Goal: Task Accomplishment & Management: Complete application form

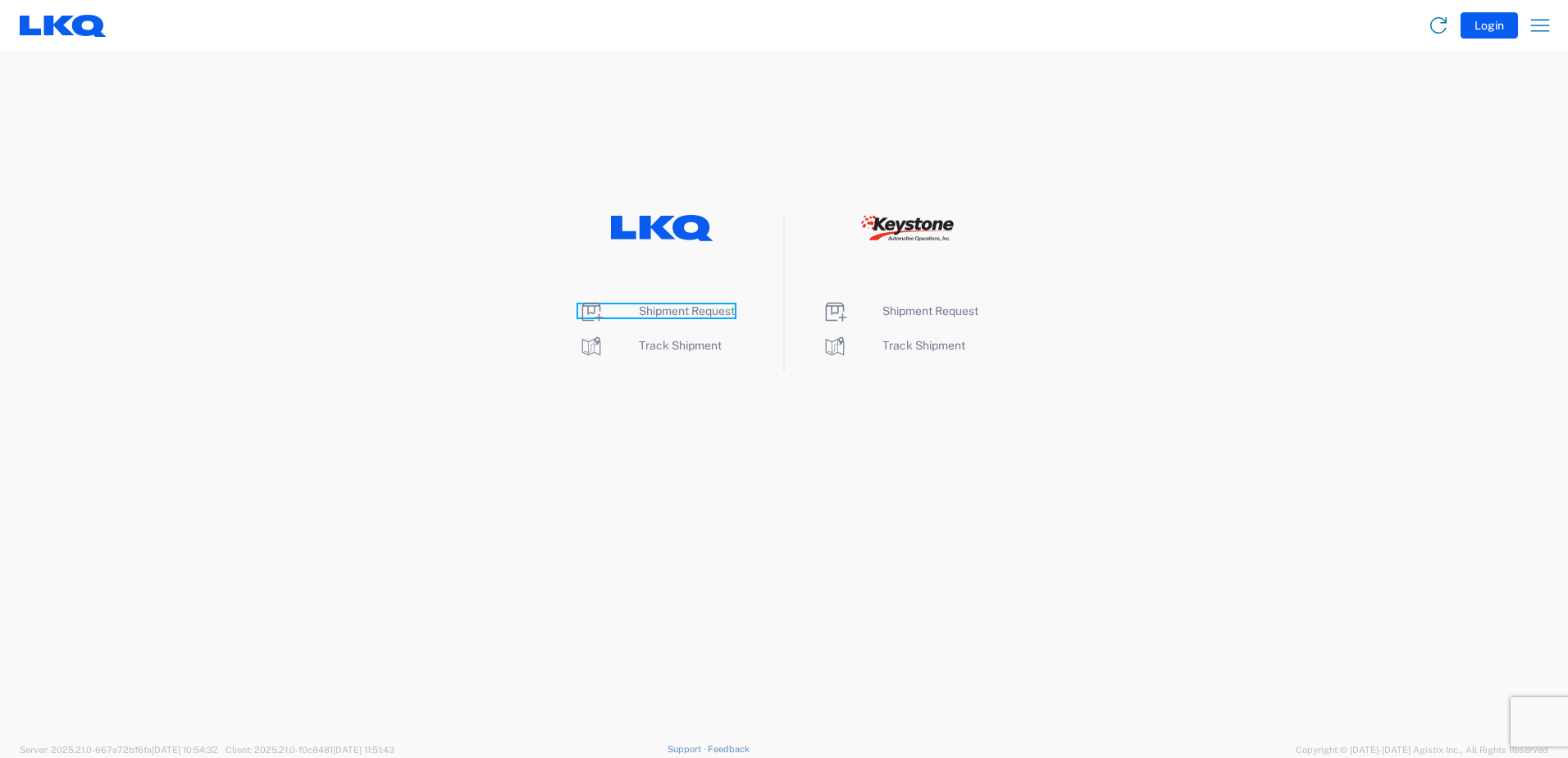
click at [661, 317] on span "Shipment Request" at bounding box center [686, 310] width 96 height 13
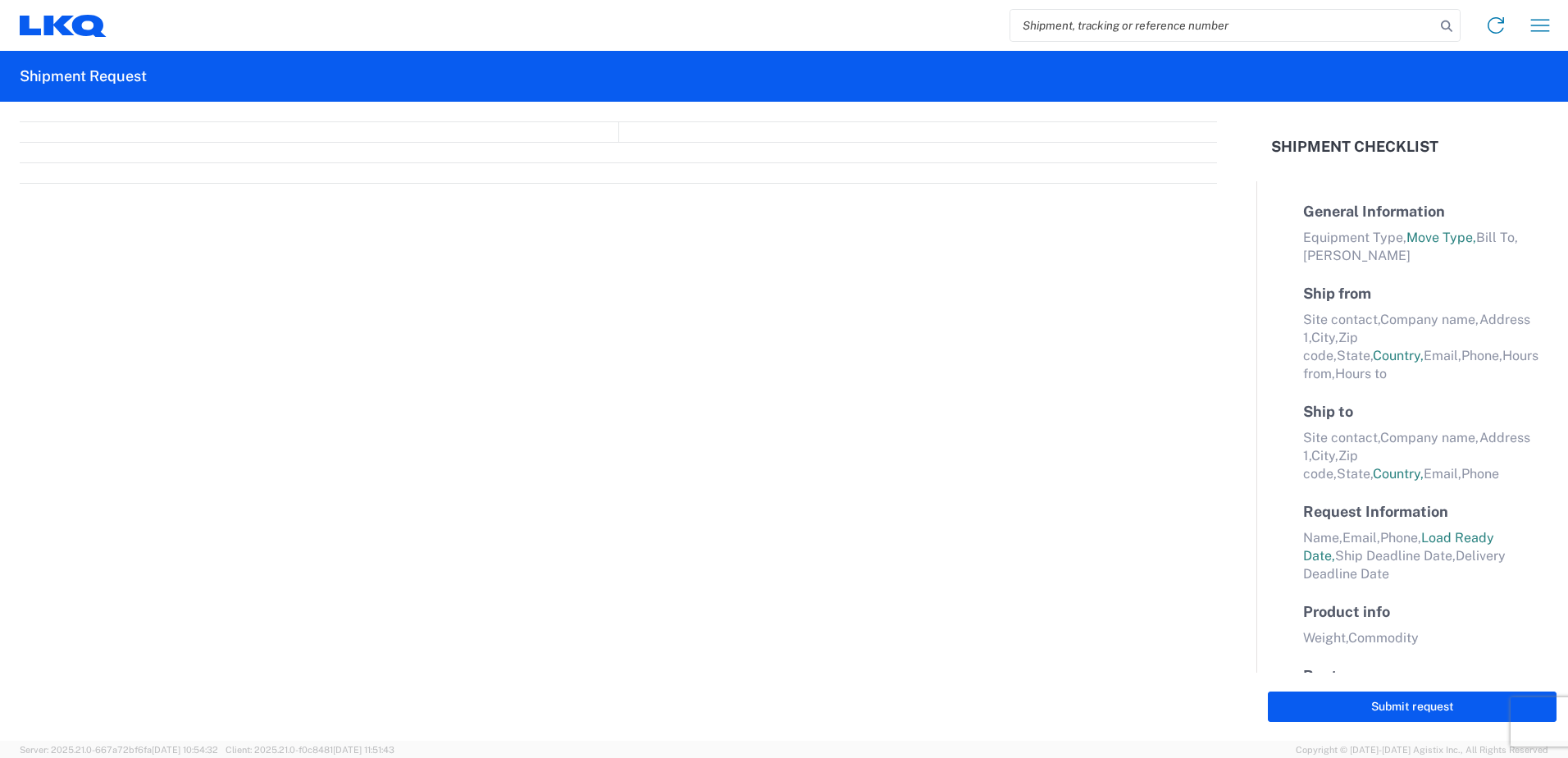
select select "FULL"
select select "LBS"
select select "IN"
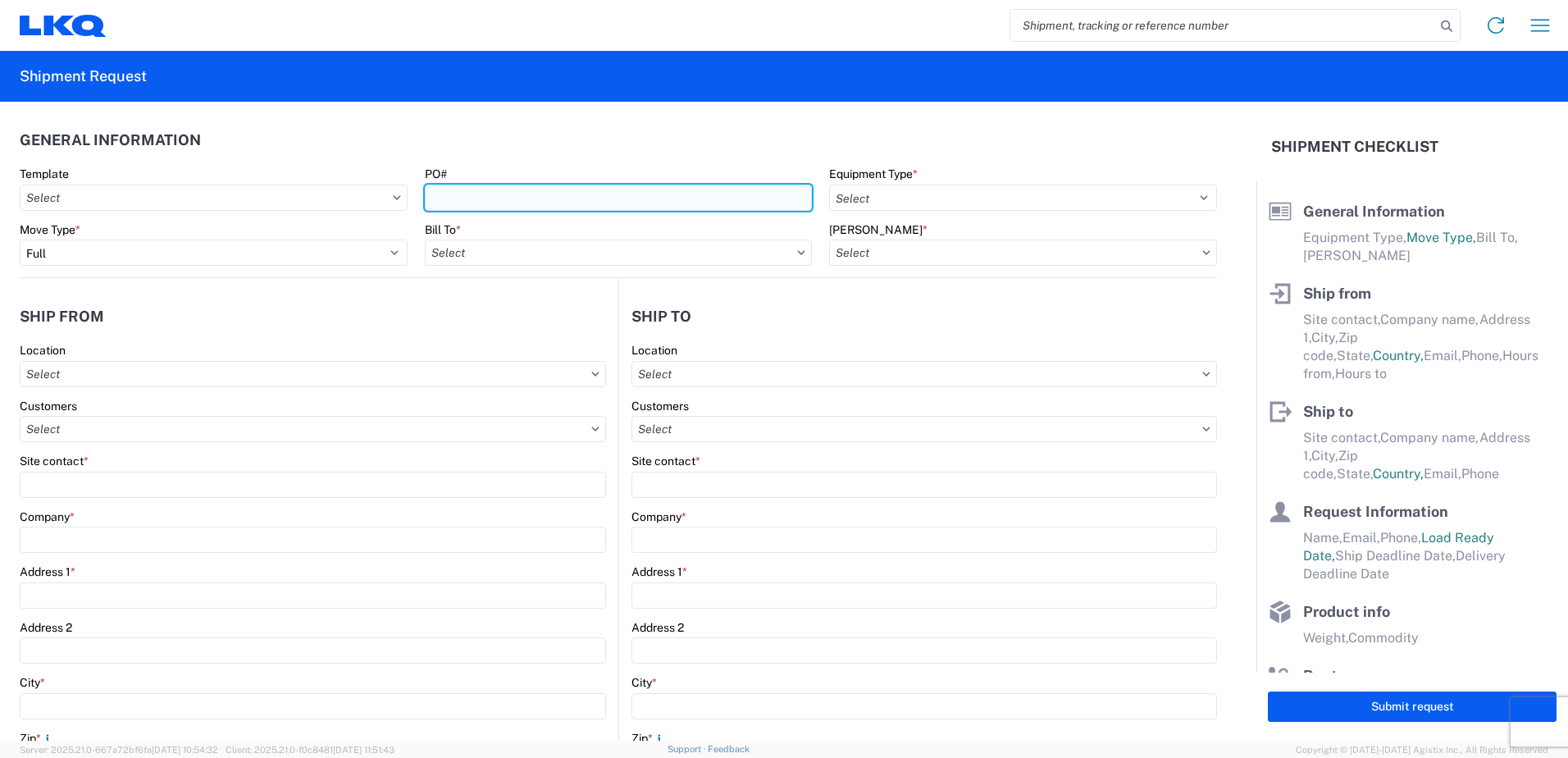
click at [480, 199] on input "PO#" at bounding box center [618, 197] width 388 height 26
type input "T31720"
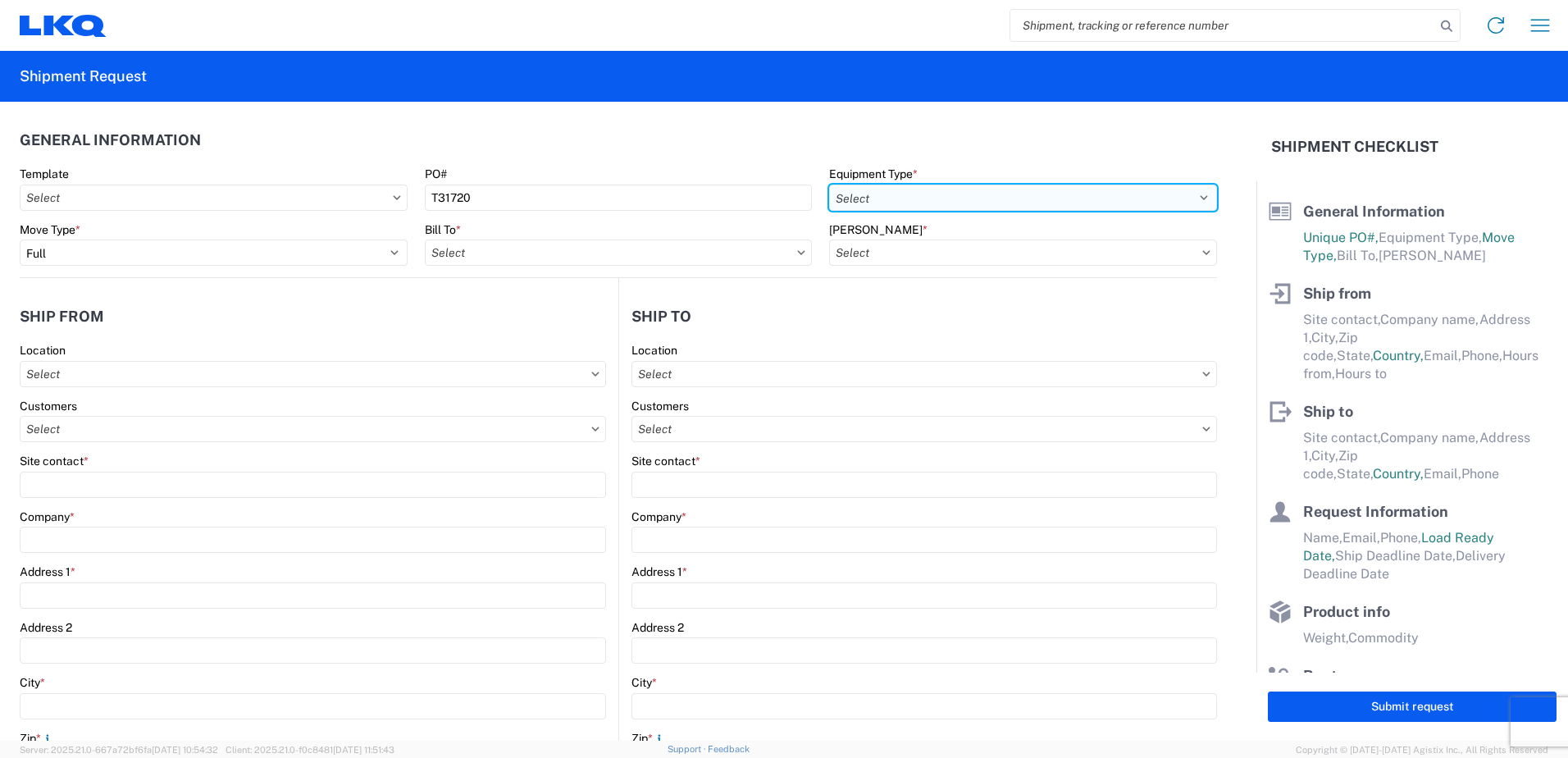
click at [897, 195] on select "Select 53’ Dry Van Flatbed Dropdeck (van) Lowboy (flatbed) Rail" at bounding box center [1023, 197] width 388 height 26
select select "STDV"
click at [829, 184] on select "Select 53’ Dry Van Flatbed Dropdeck (van) Lowboy (flatbed) Rail" at bounding box center [1023, 197] width 388 height 26
click at [585, 255] on input "text" at bounding box center [618, 252] width 388 height 26
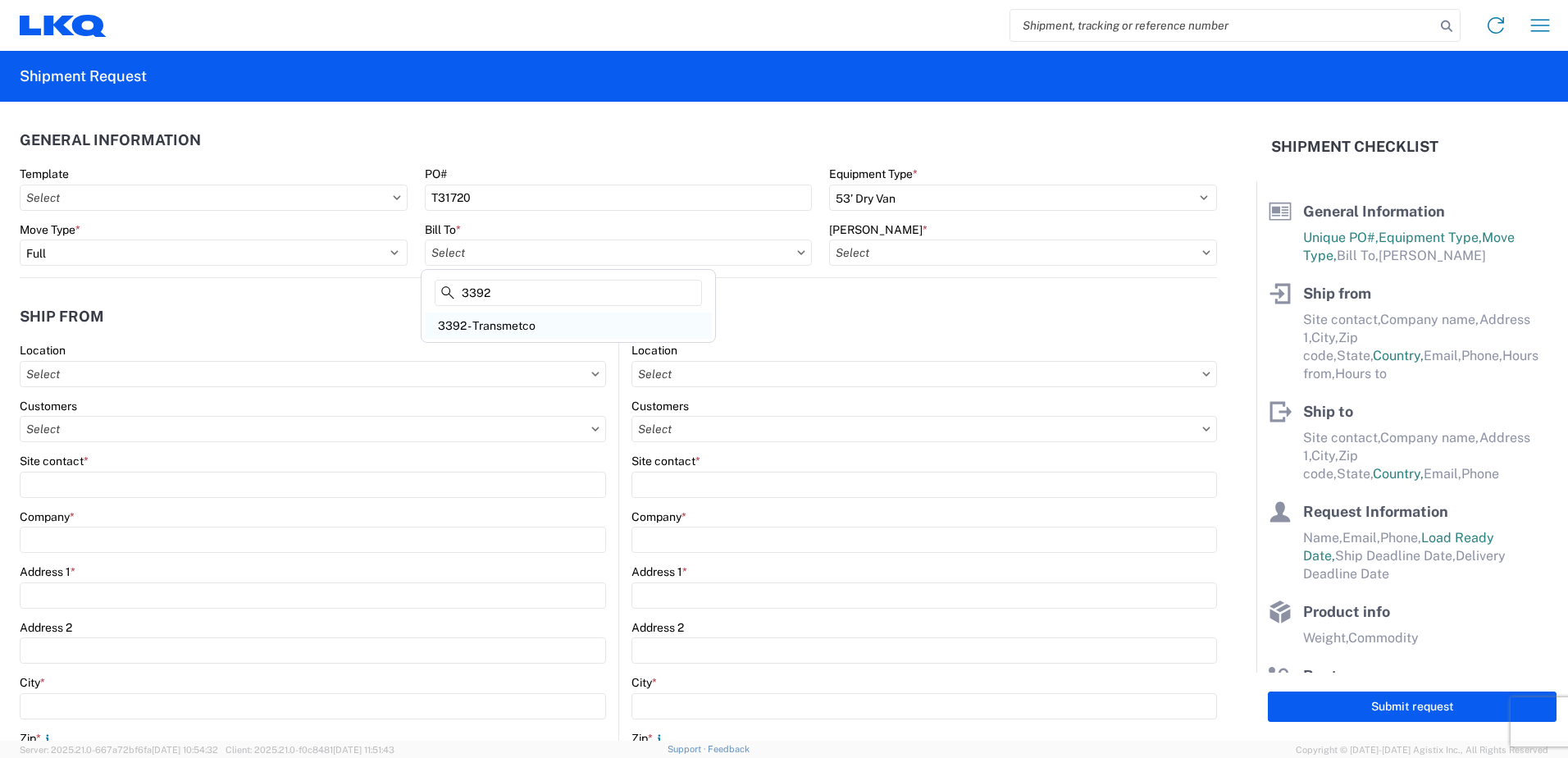
type input "3392"
click at [533, 324] on div "3392 - Transmetco" at bounding box center [568, 325] width 287 height 26
type input "3392 - Transmetco"
click at [944, 255] on input "text" at bounding box center [1023, 252] width 388 height 26
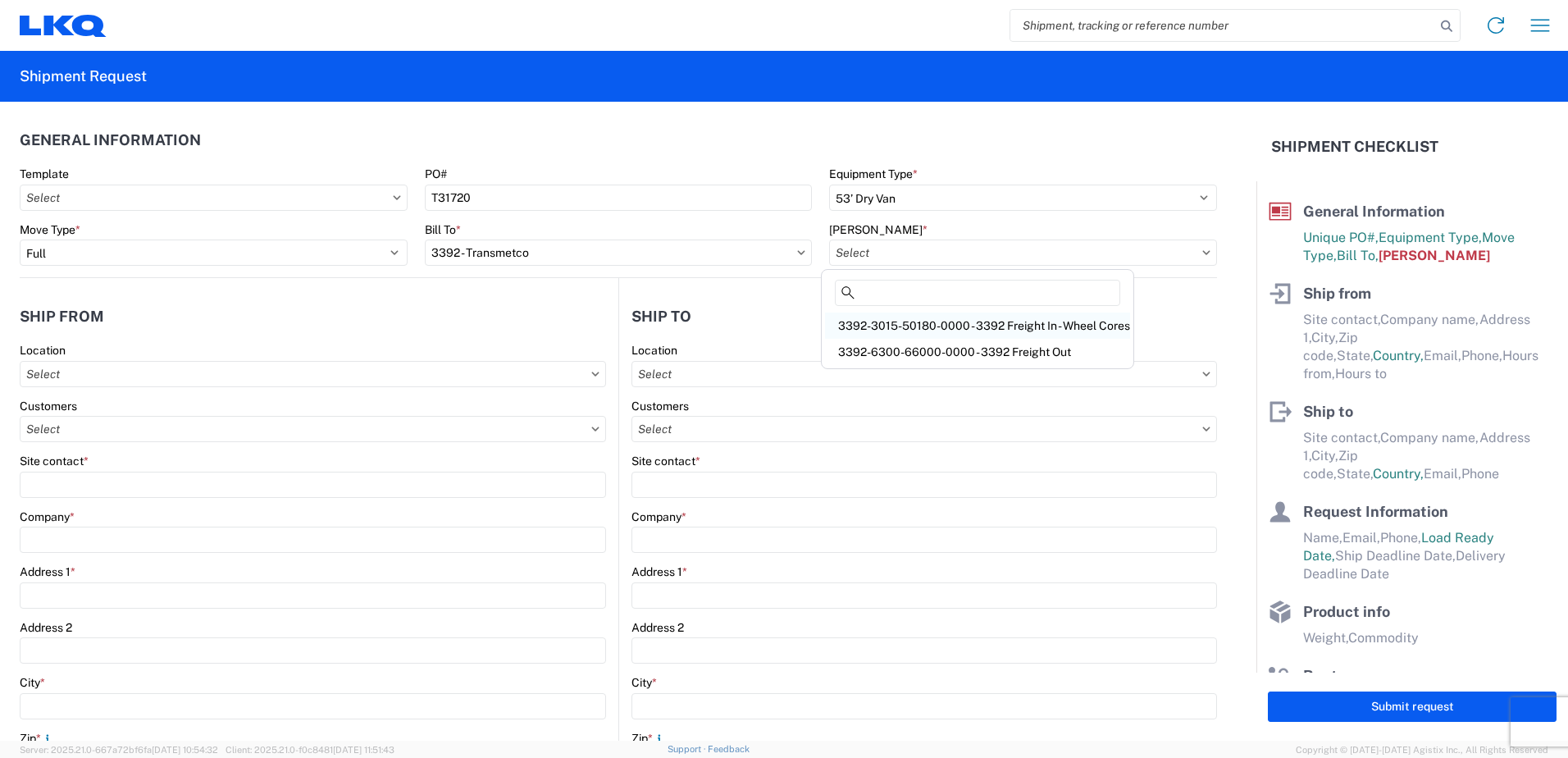
click at [966, 320] on div "3392-3015-50180-0000 - 3392 Freight In - Wheel Cores" at bounding box center [977, 325] width 305 height 26
type input "3392-3015-50180-0000 - 3392 Freight In - Wheel Cores"
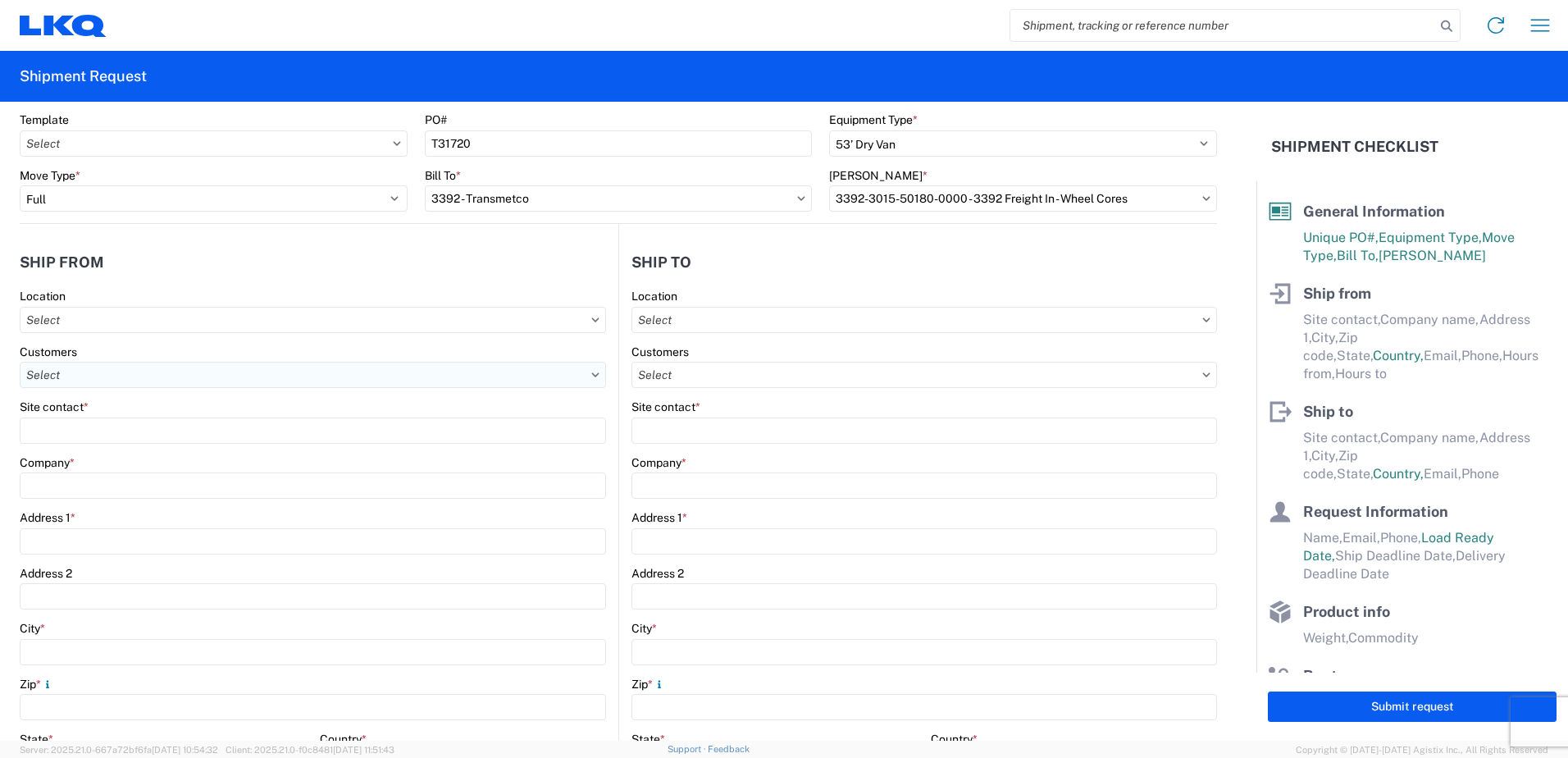
scroll to position [82, 0]
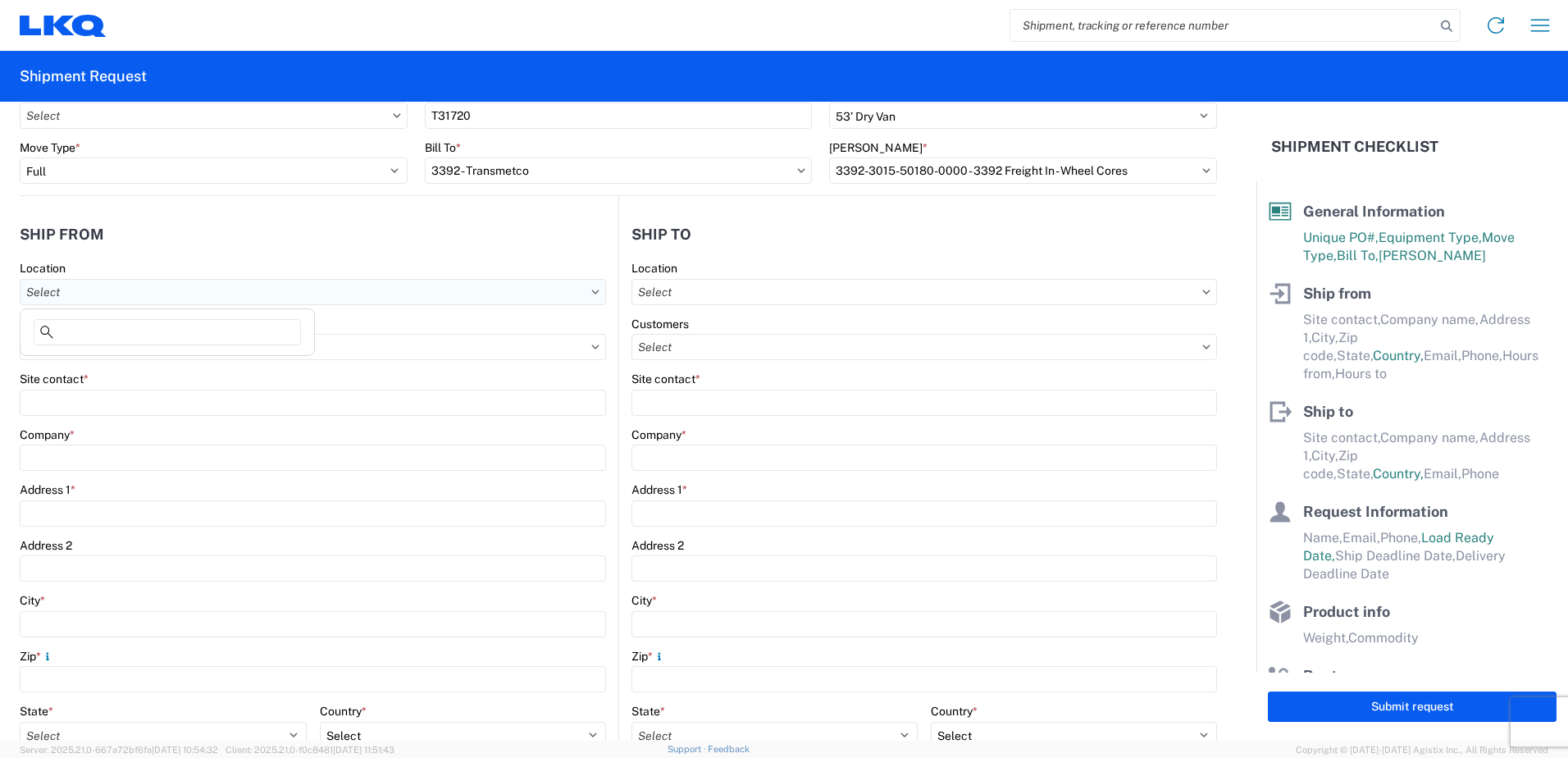
click at [408, 297] on input "text" at bounding box center [313, 291] width 586 height 26
type input "1711"
click at [127, 366] on div "1711 - LKQ Adelanto" at bounding box center [167, 365] width 287 height 26
type input "1711 - LKQ Adelanto"
type input "LKQ 1711 Adelanto"
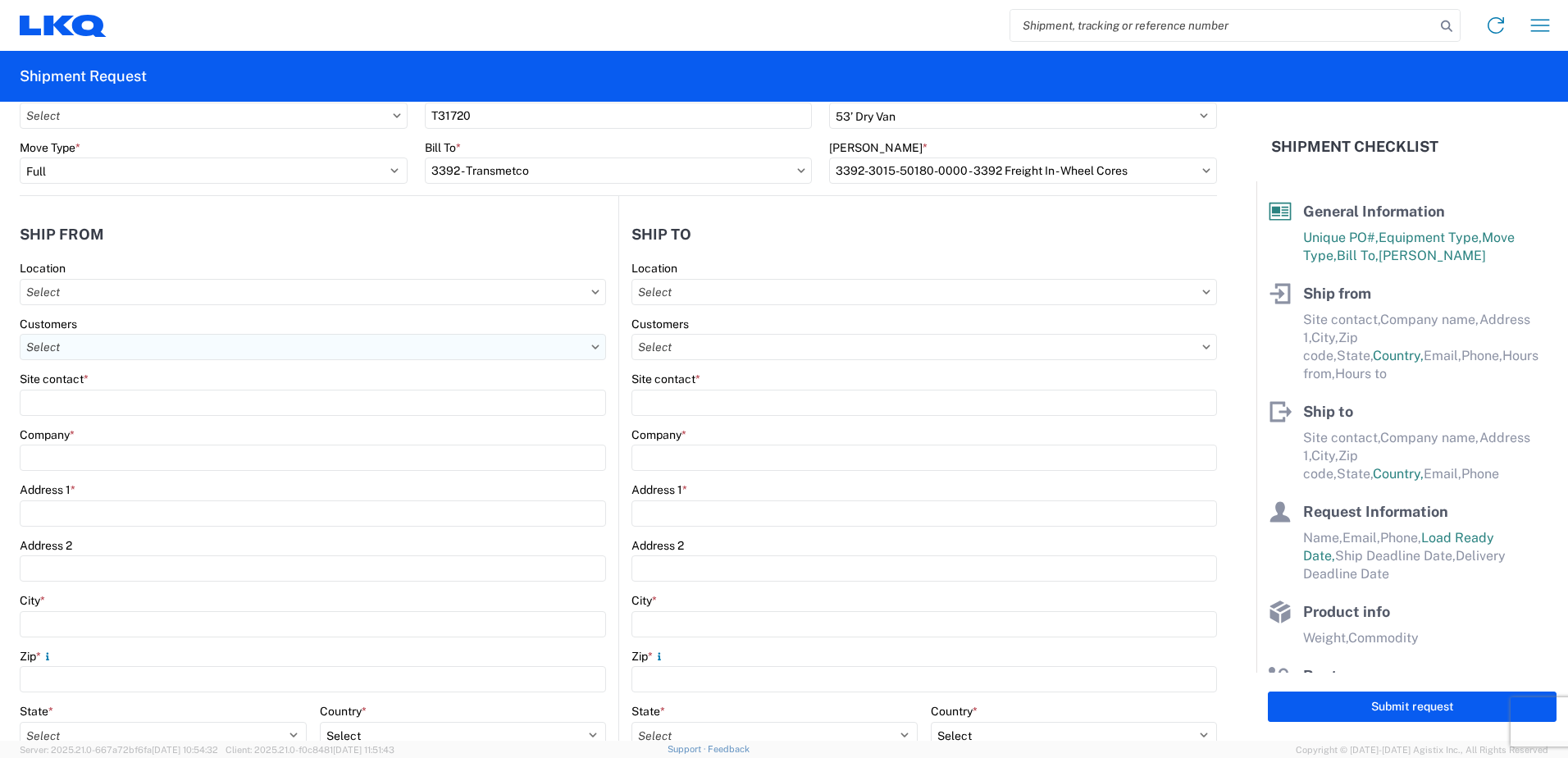
type input "11200 Alden Rd."
type input "Adelanto"
type input "92301"
select select "CA"
select select "US"
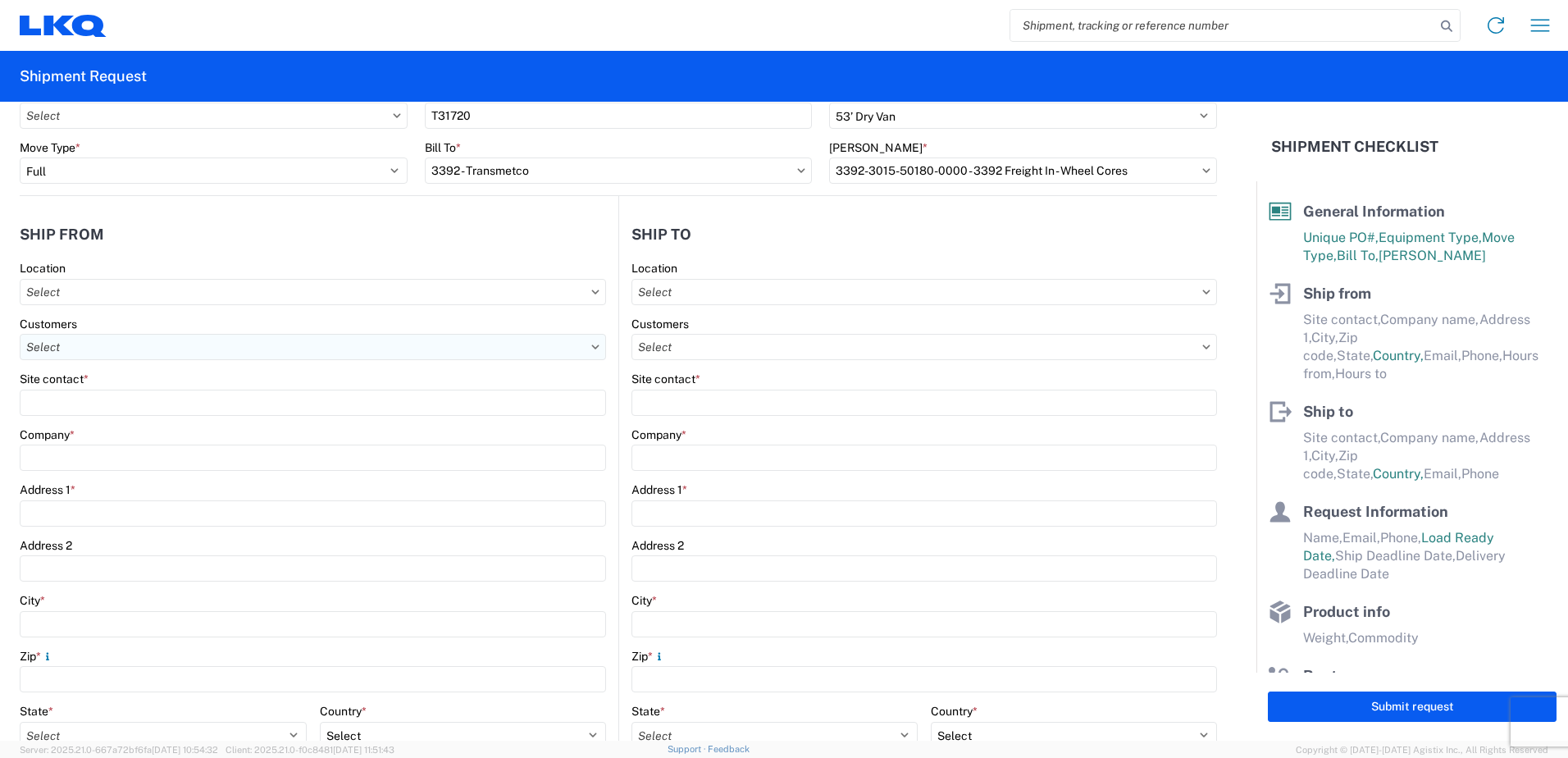
type input "562-298-5686"
type input "08:00"
type input "17:00"
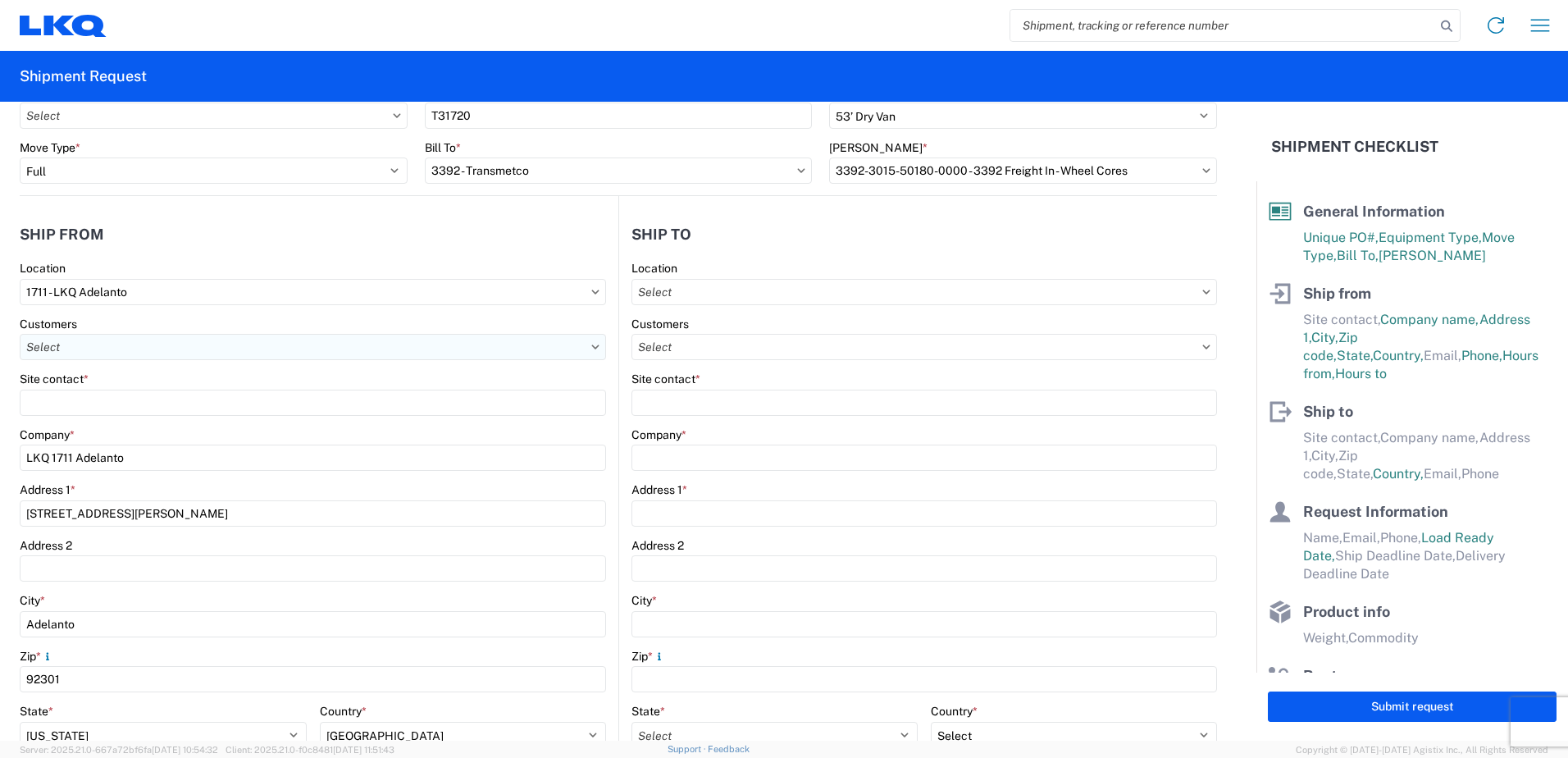
scroll to position [164, 0]
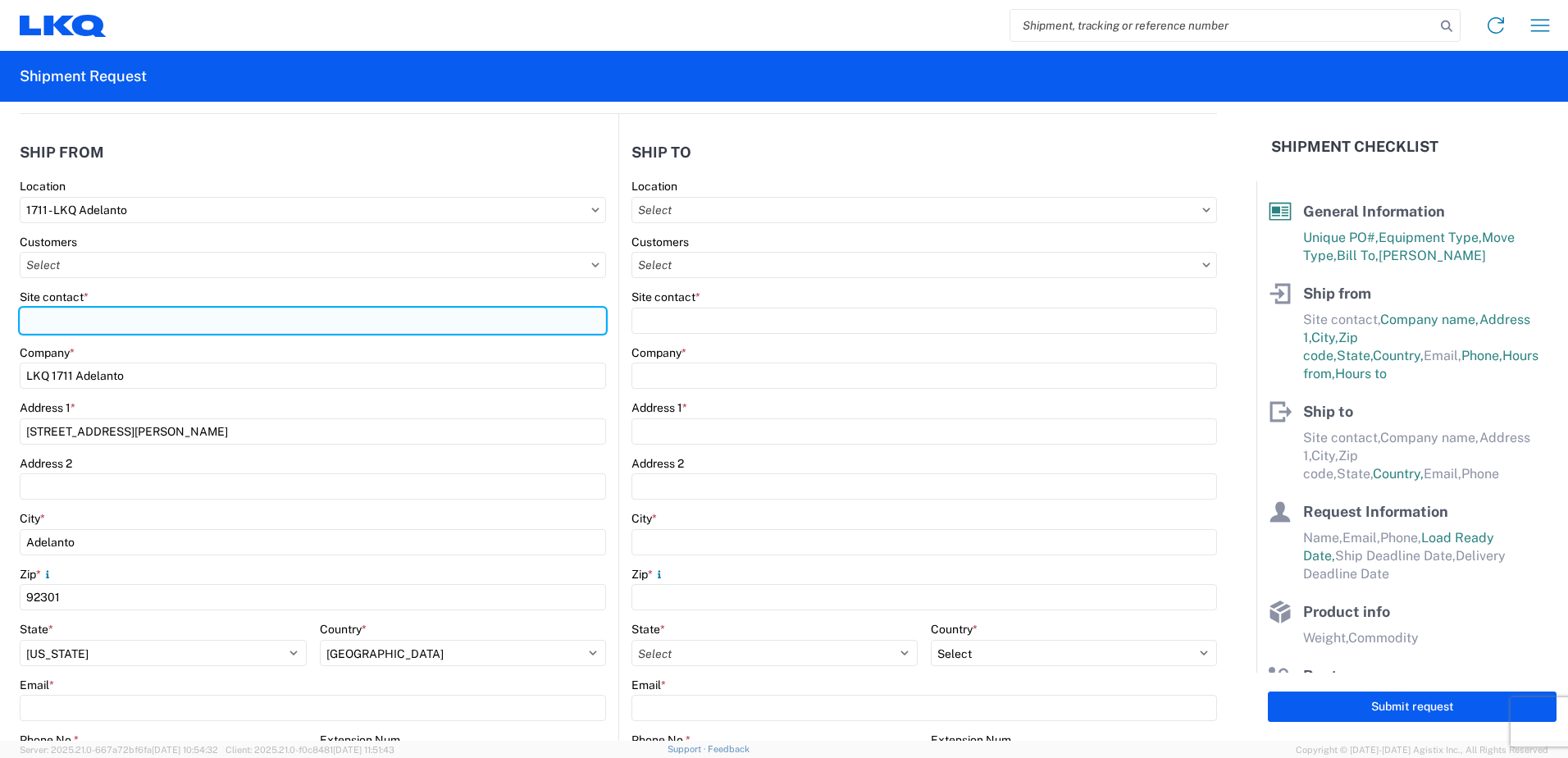
click at [116, 318] on input "Site contact *" at bounding box center [313, 320] width 586 height 26
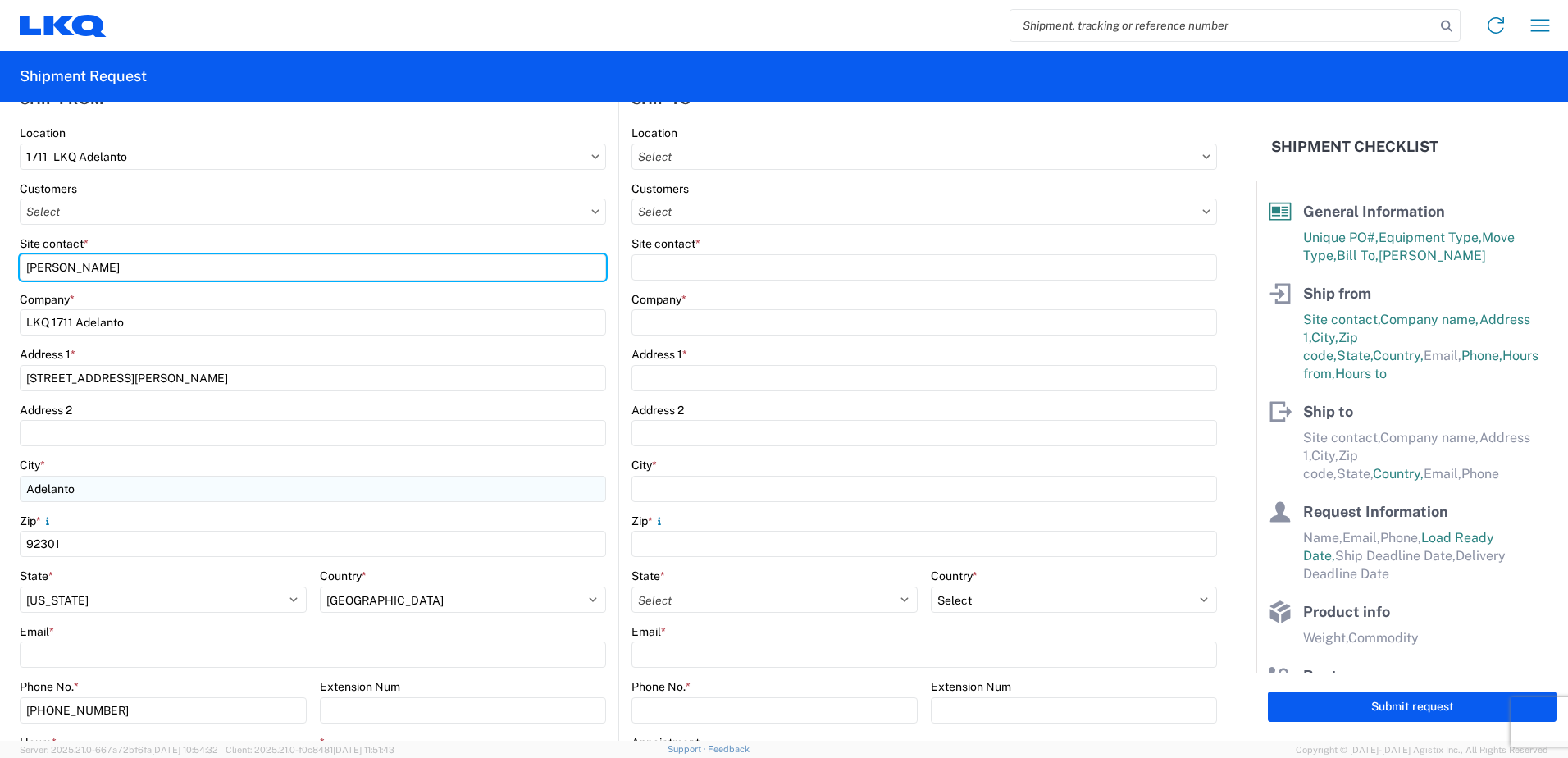
scroll to position [246, 0]
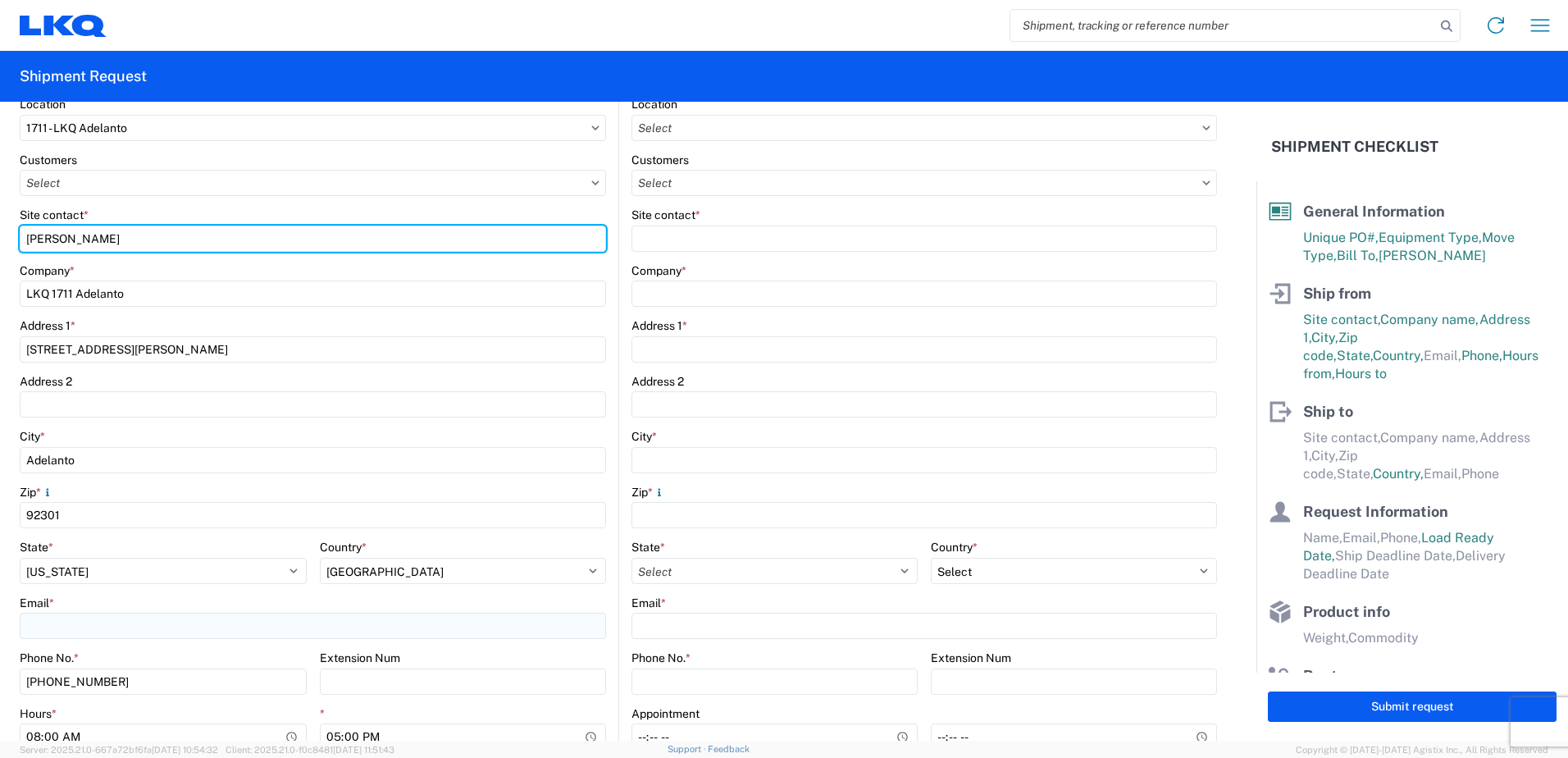
type input "Nick Castillo"
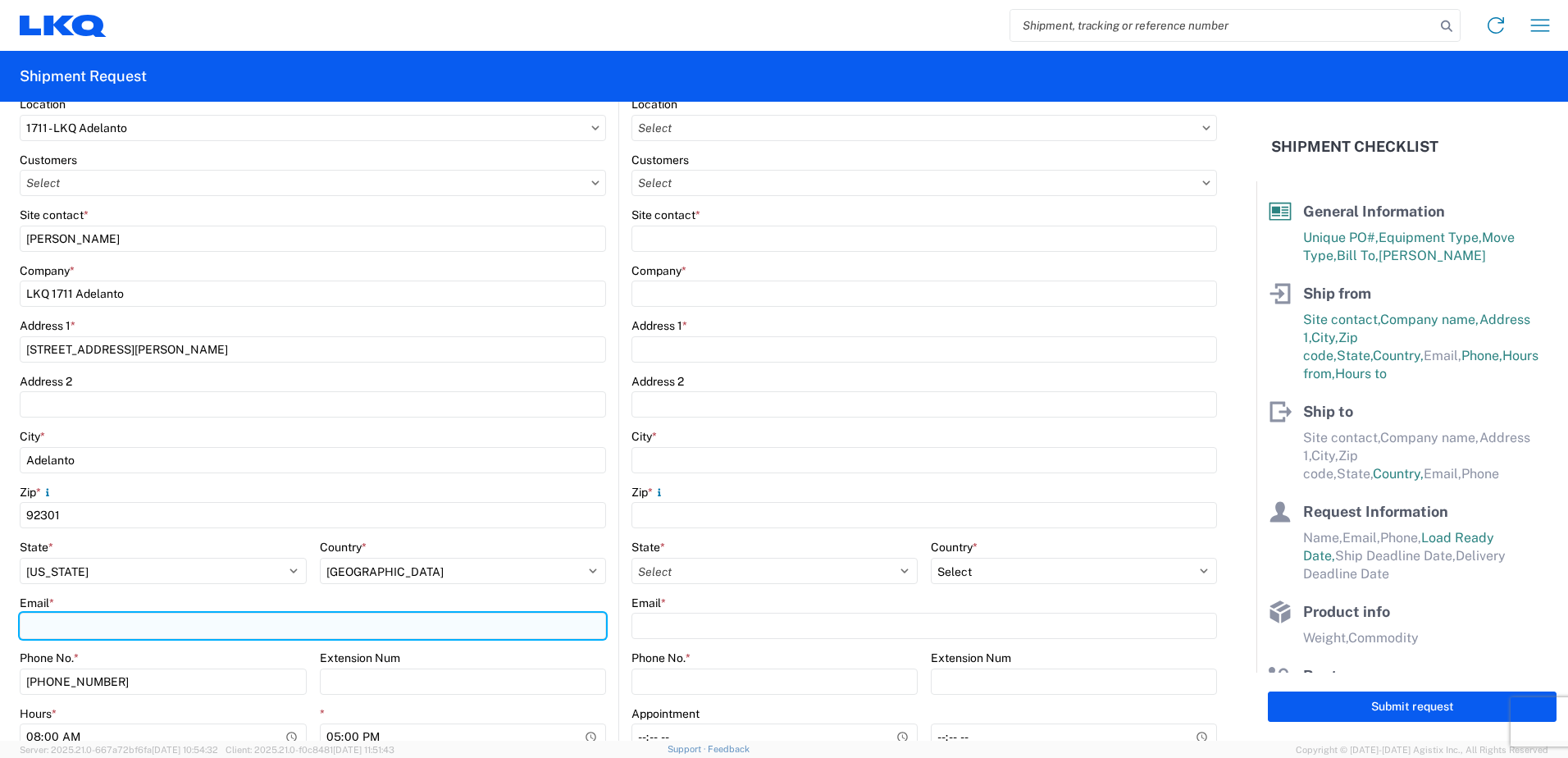
click at [119, 626] on input "Email *" at bounding box center [313, 625] width 586 height 26
type input "nidcastillo@lkqcorp.com"
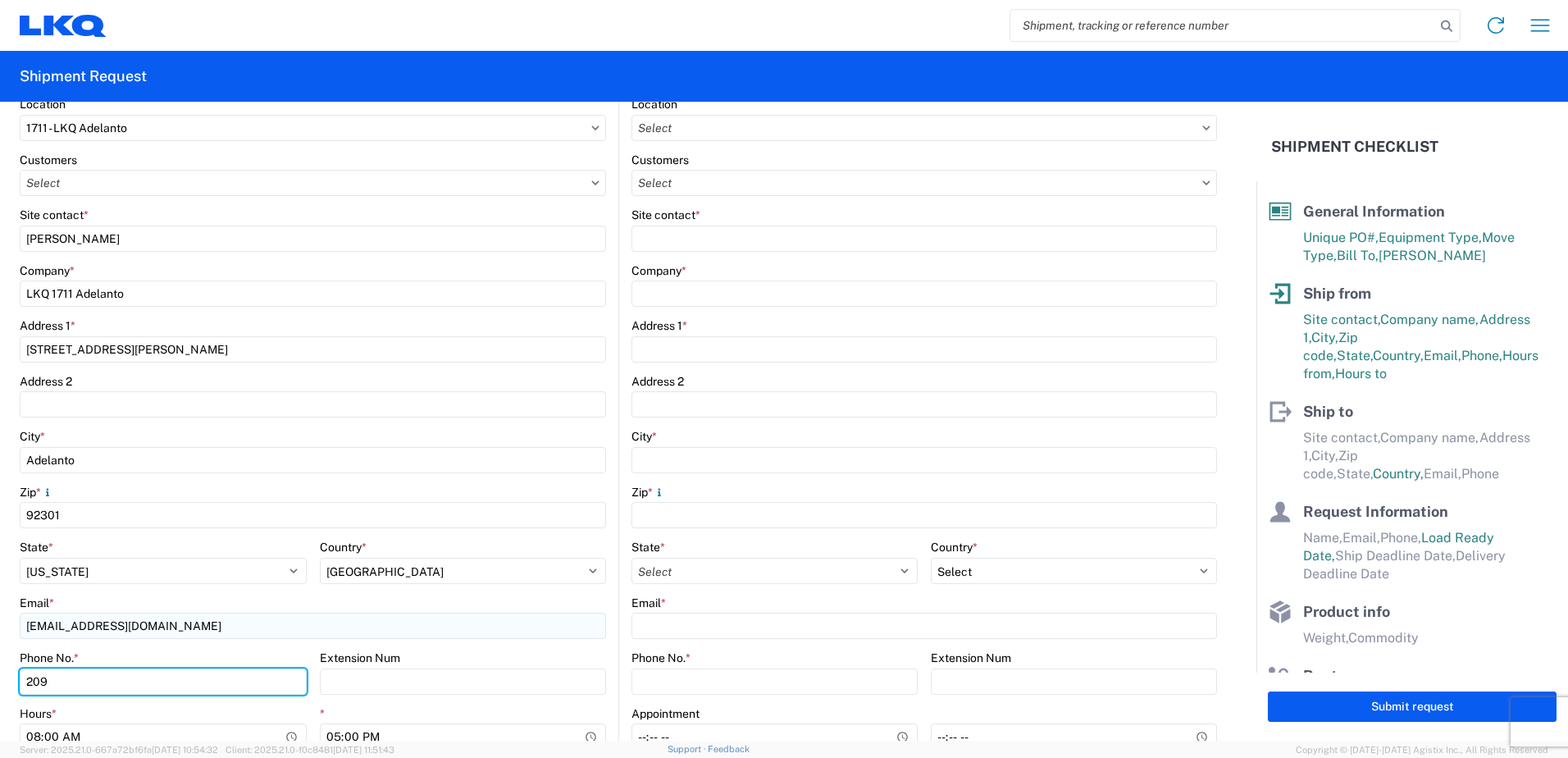
type input "2093450204"
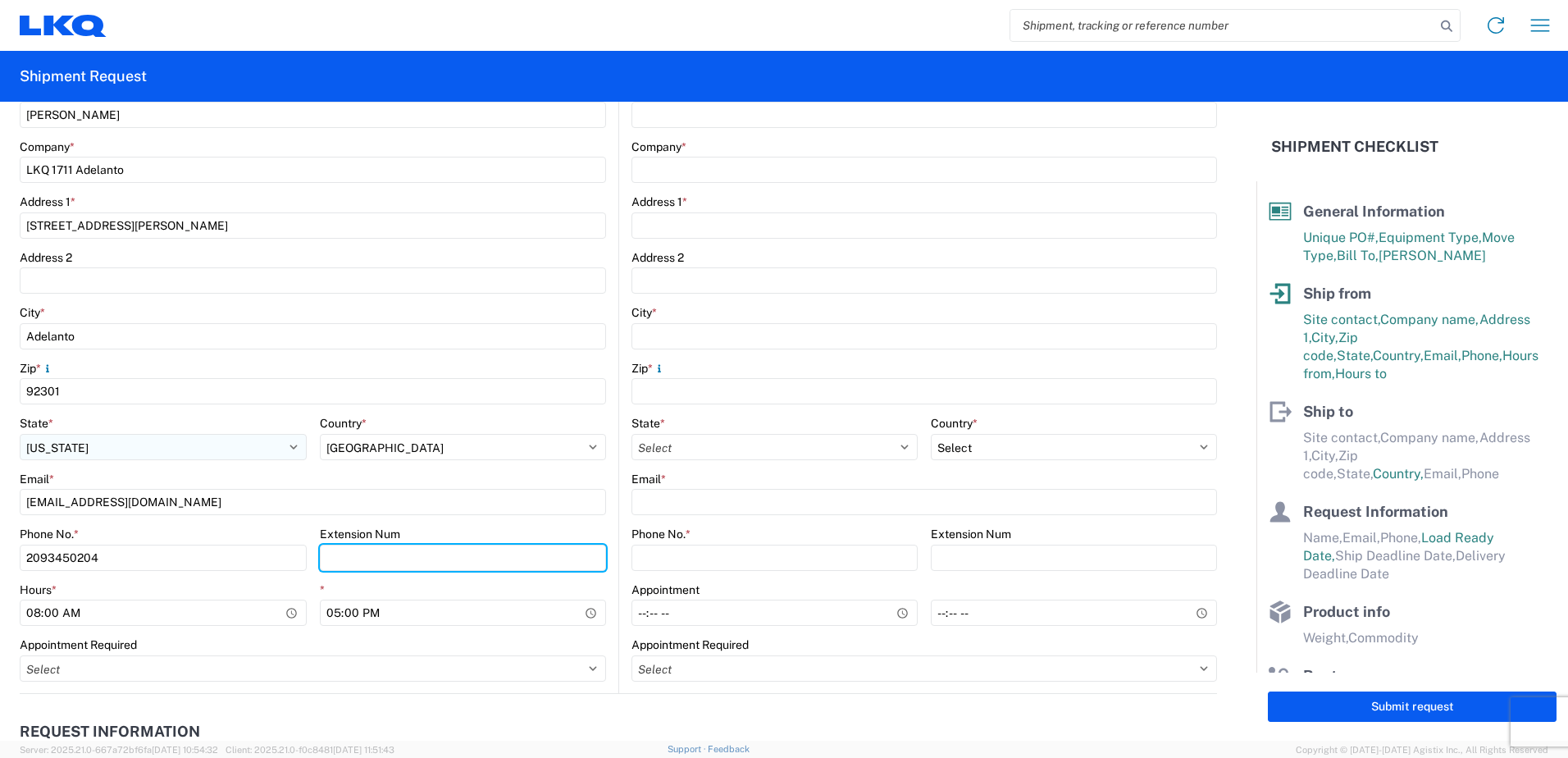
scroll to position [410, 0]
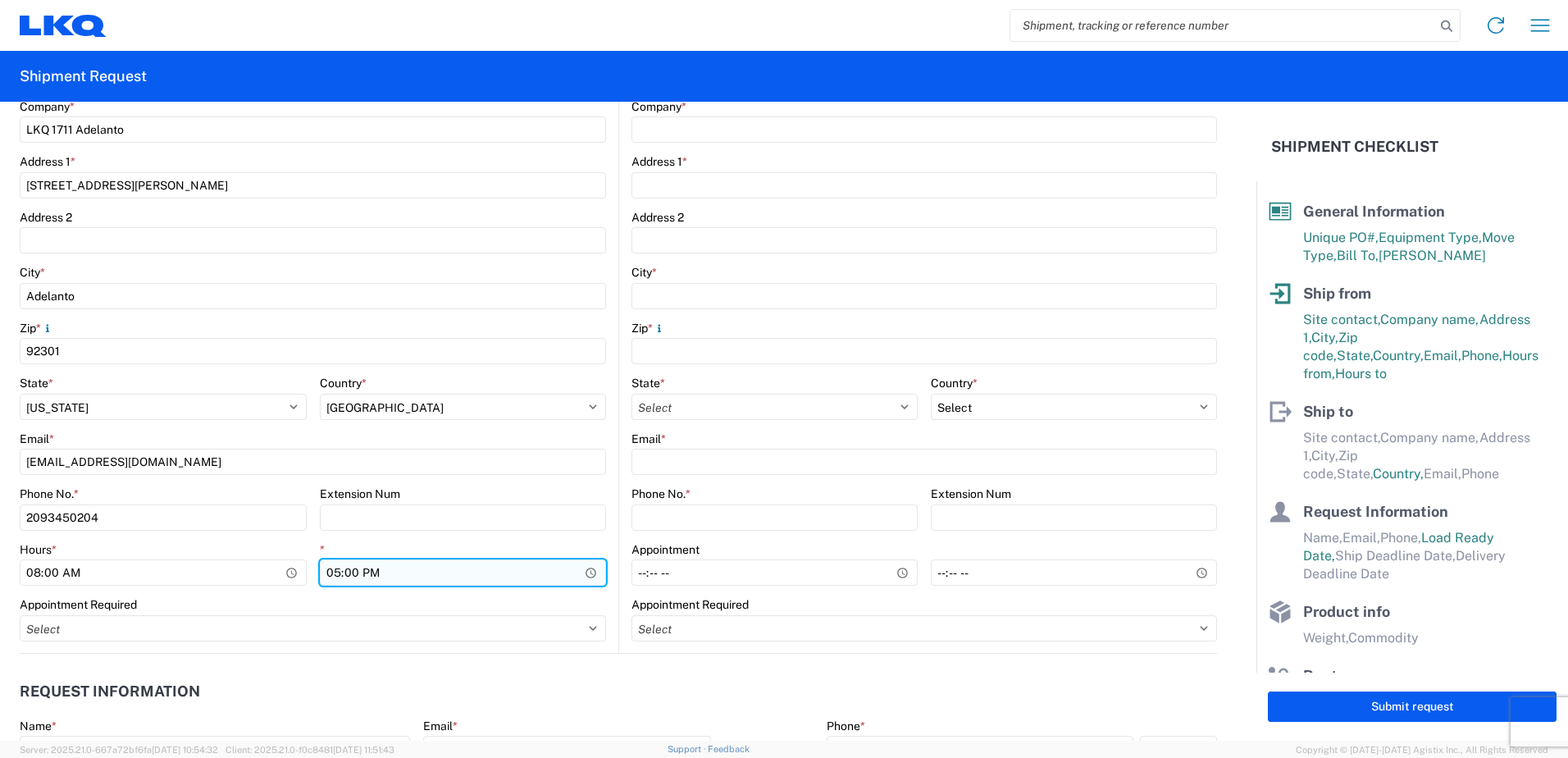
click at [332, 575] on input "17:00" at bounding box center [464, 573] width 287 height 26
type input "15:00"
click at [309, 595] on div "Hours * 08:00 * 15:00" at bounding box center [313, 570] width 586 height 56
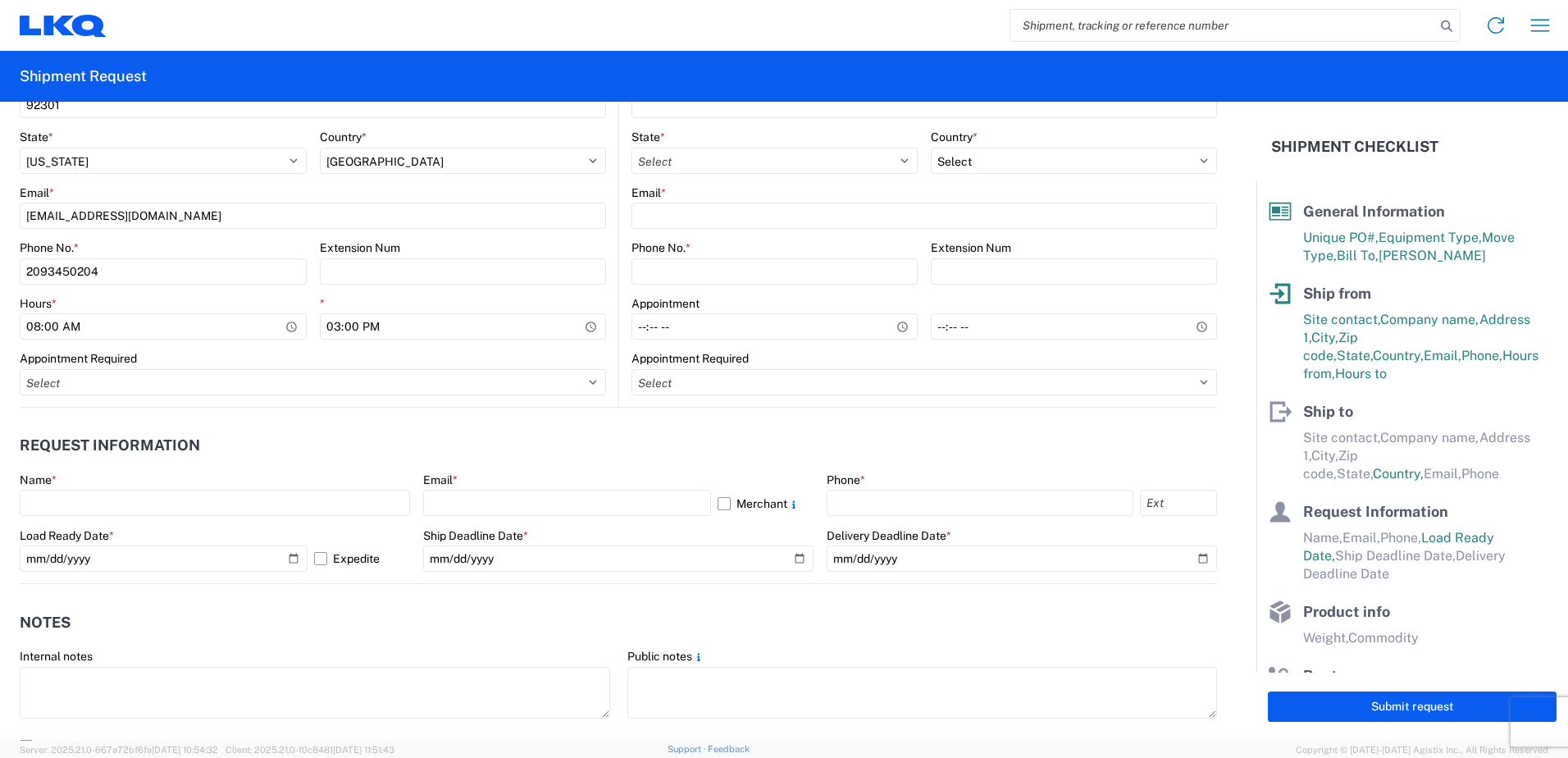
scroll to position [574, 0]
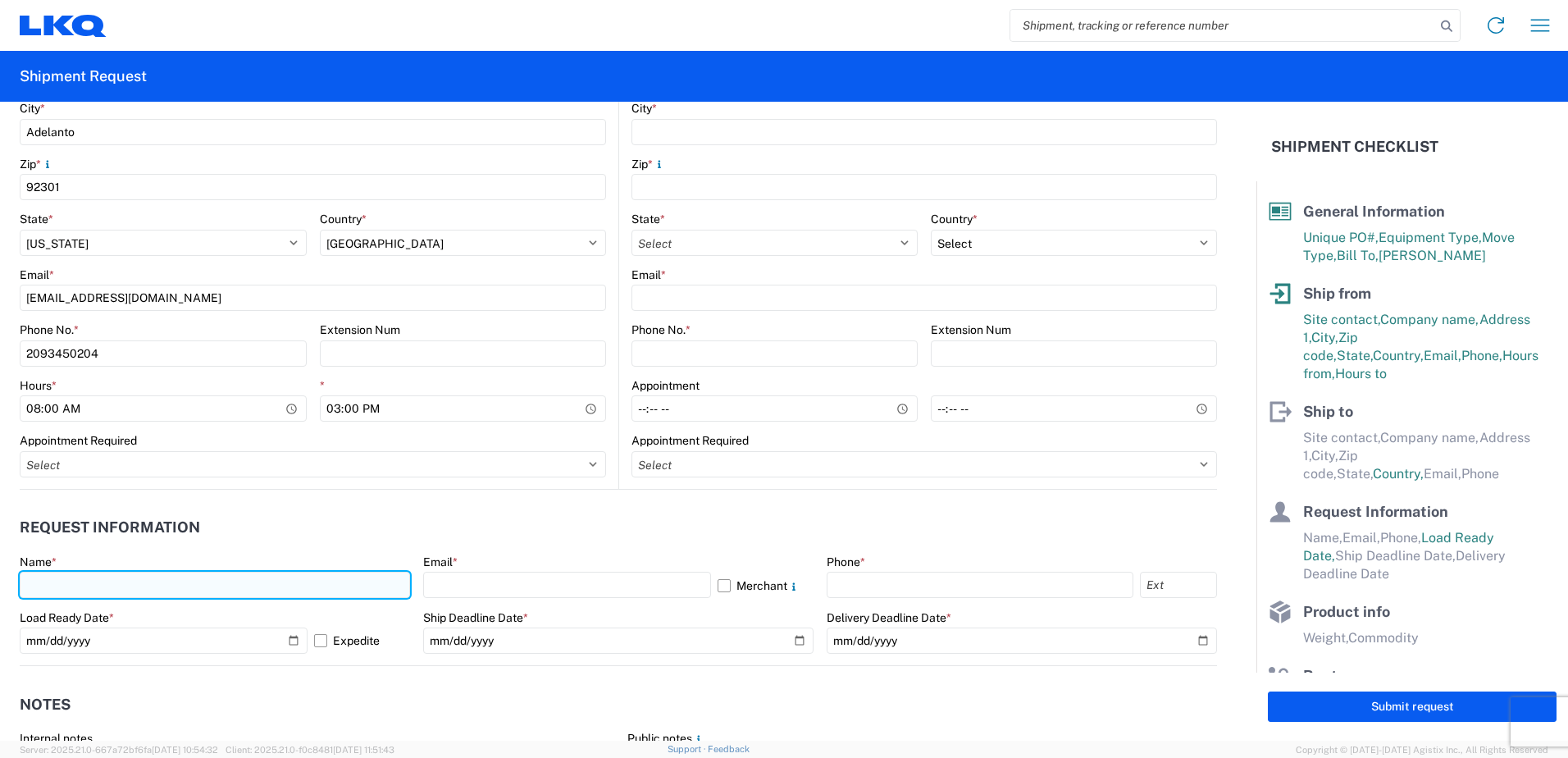
click at [257, 597] on input "text" at bounding box center [215, 585] width 391 height 26
type input "Nick Casti"
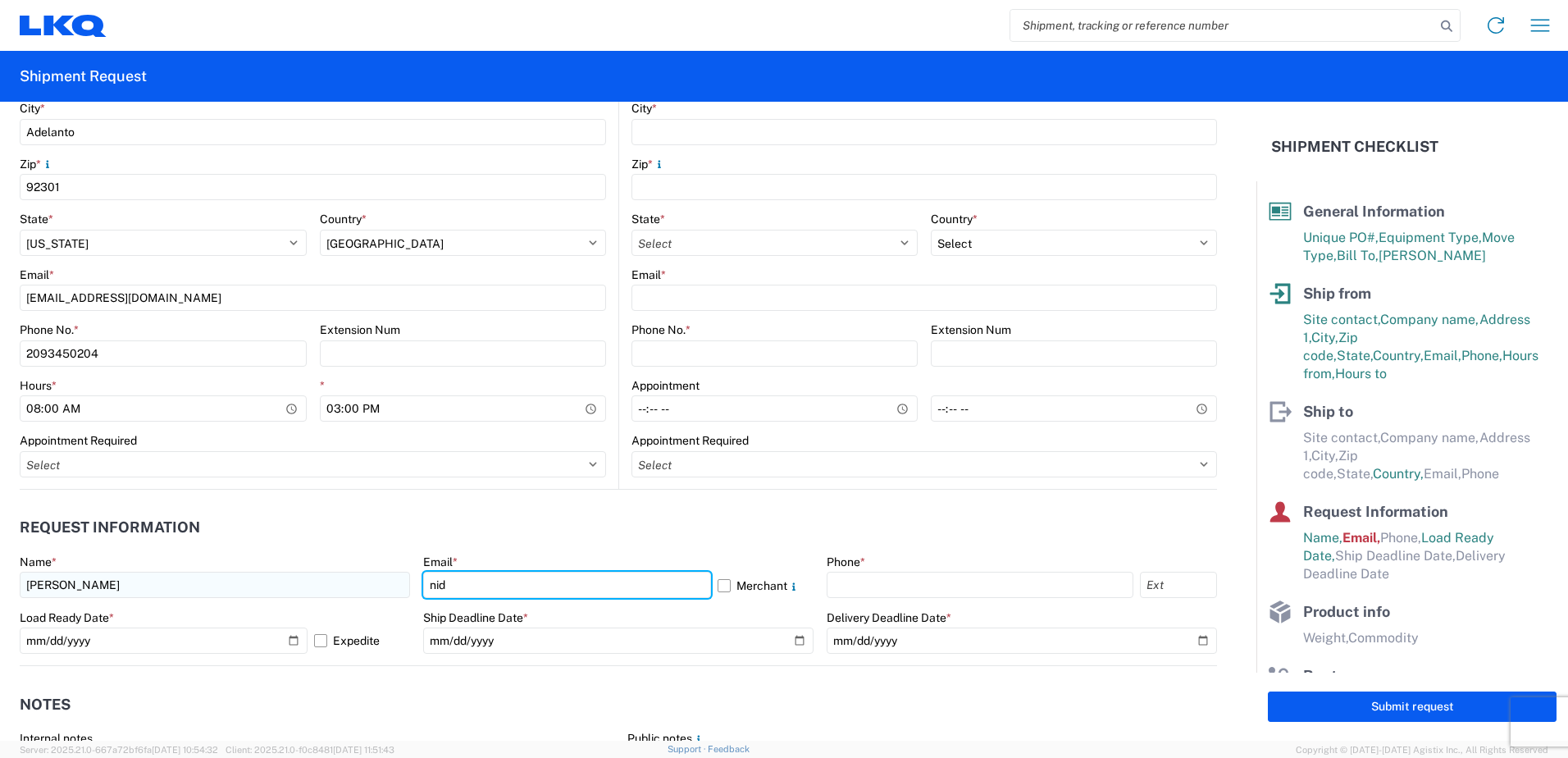
type input "nidcastillo@lkqcorp.com"
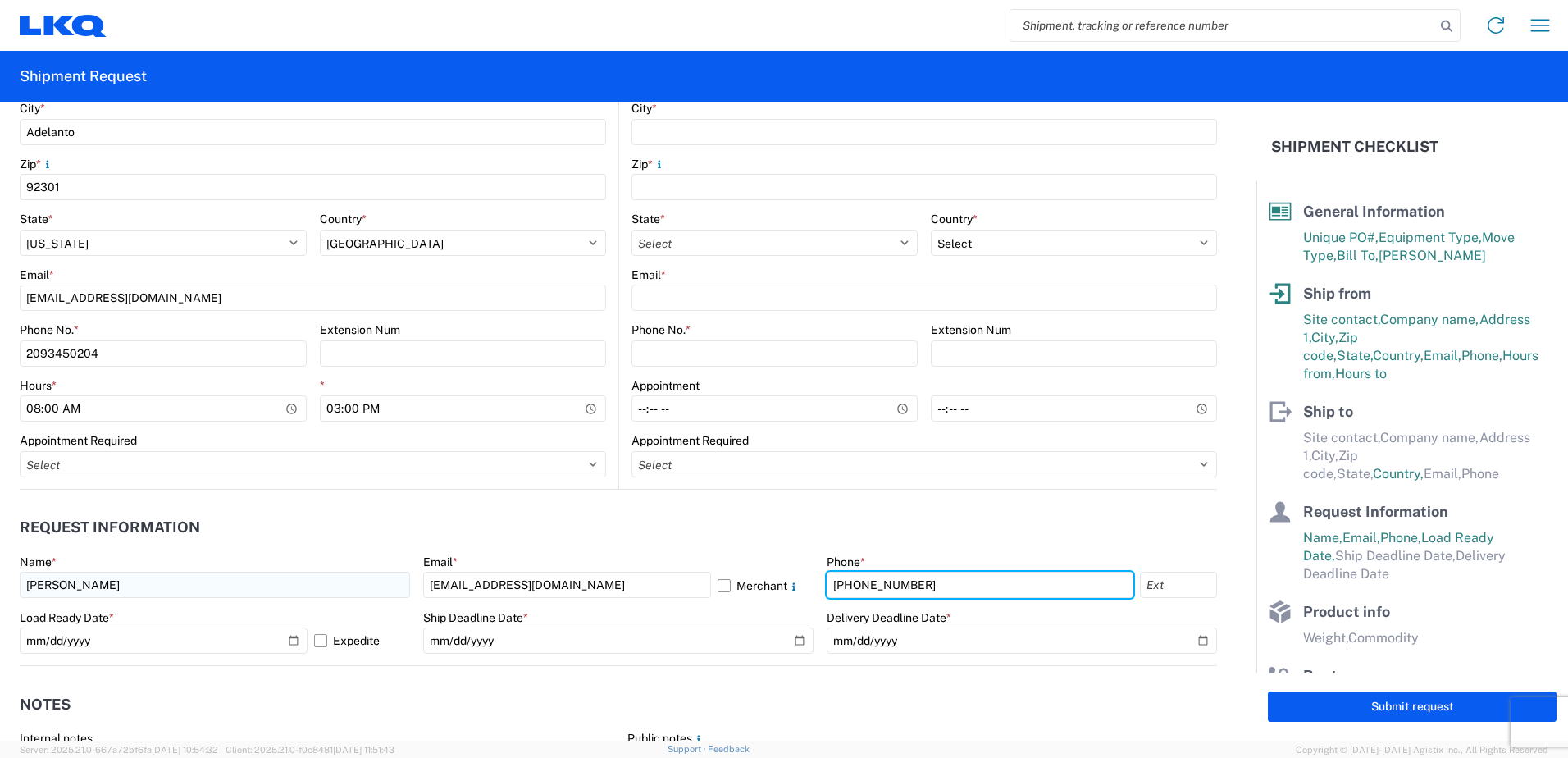
type input "209-345-0204"
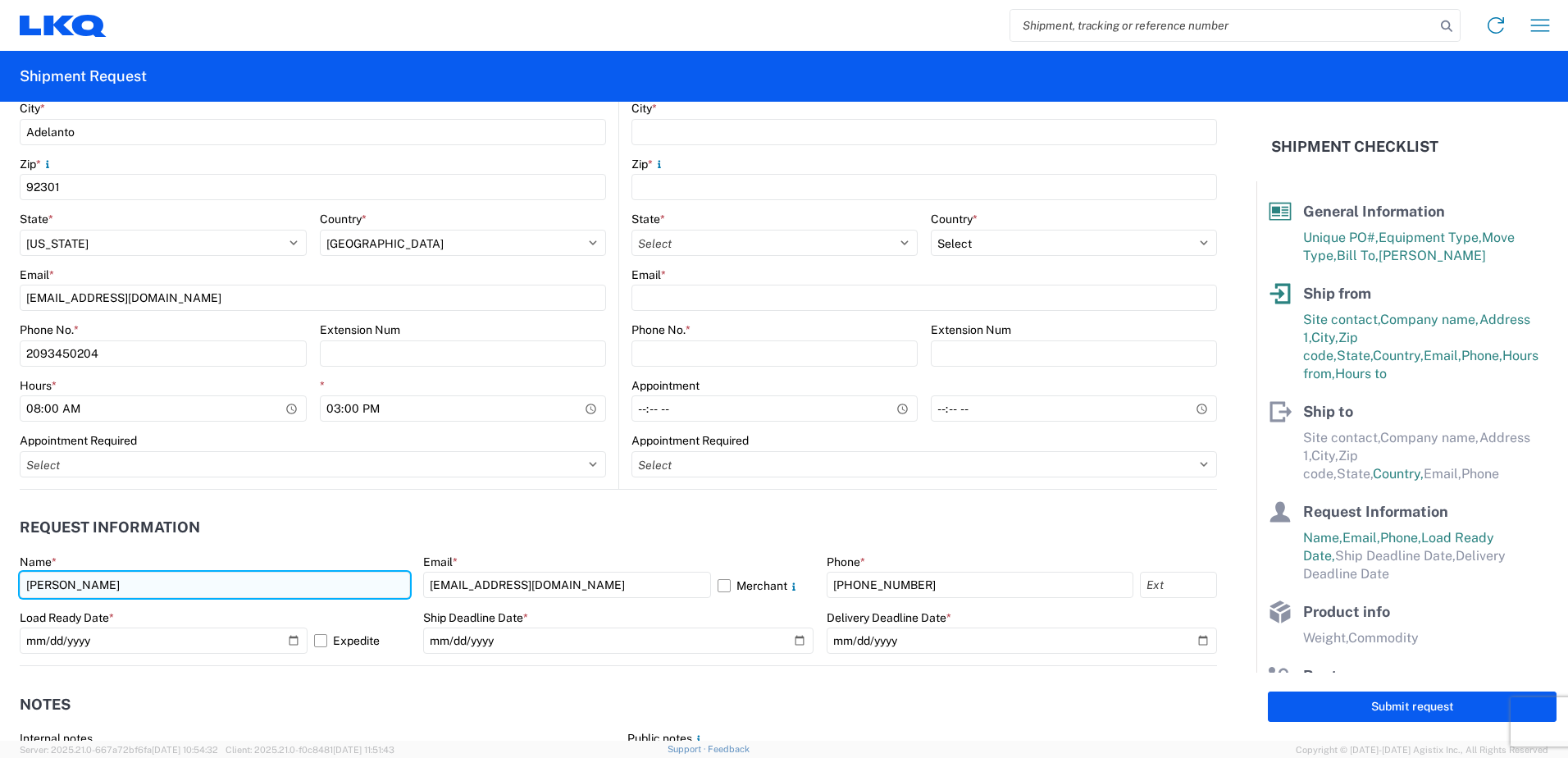
click at [118, 573] on input "Nick Casti" at bounding box center [215, 585] width 391 height 26
type input "Nick Castillo"
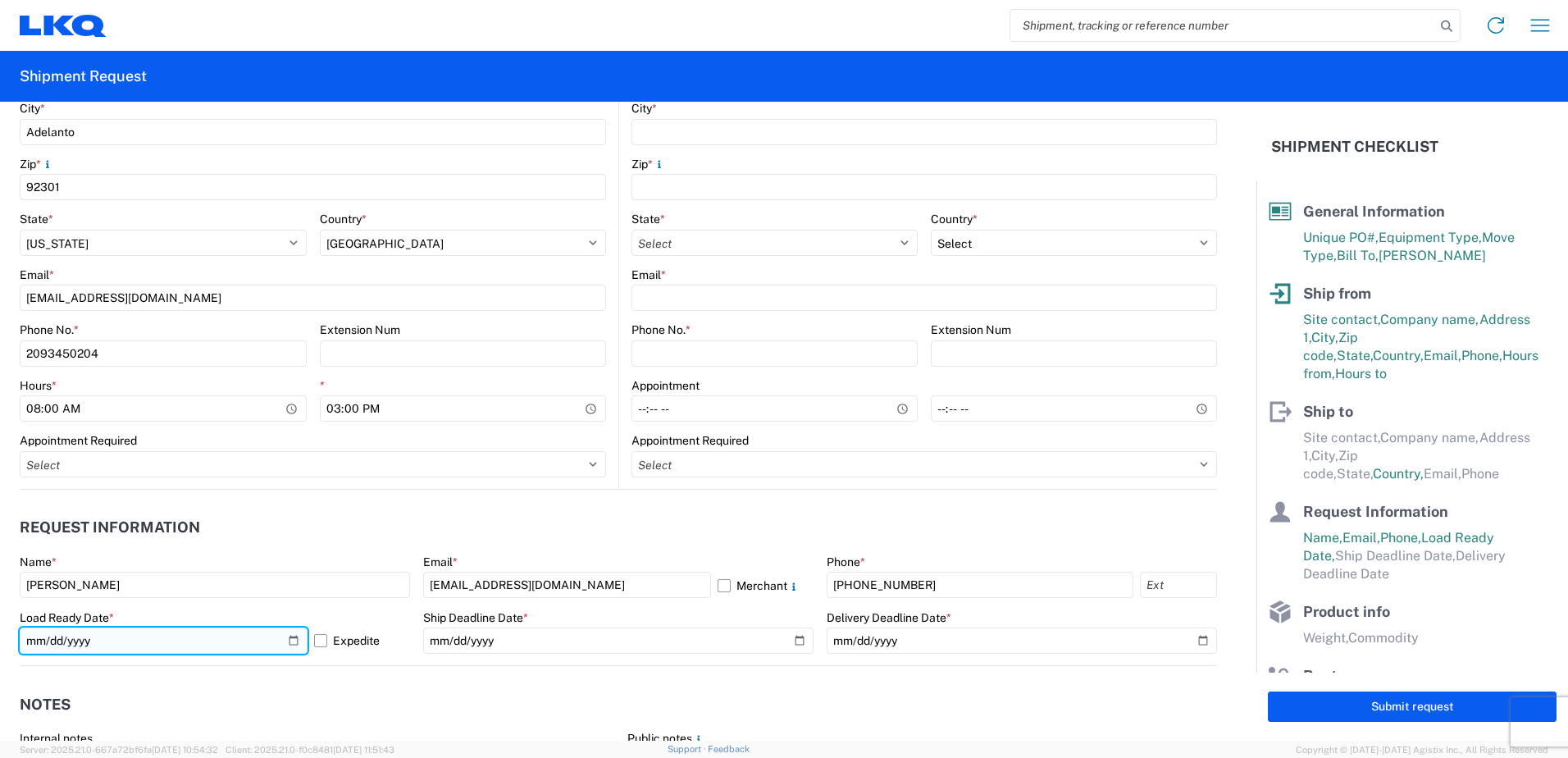
click at [285, 643] on input "2025-10-15" at bounding box center [163, 641] width 288 height 26
type input "2025-10-14"
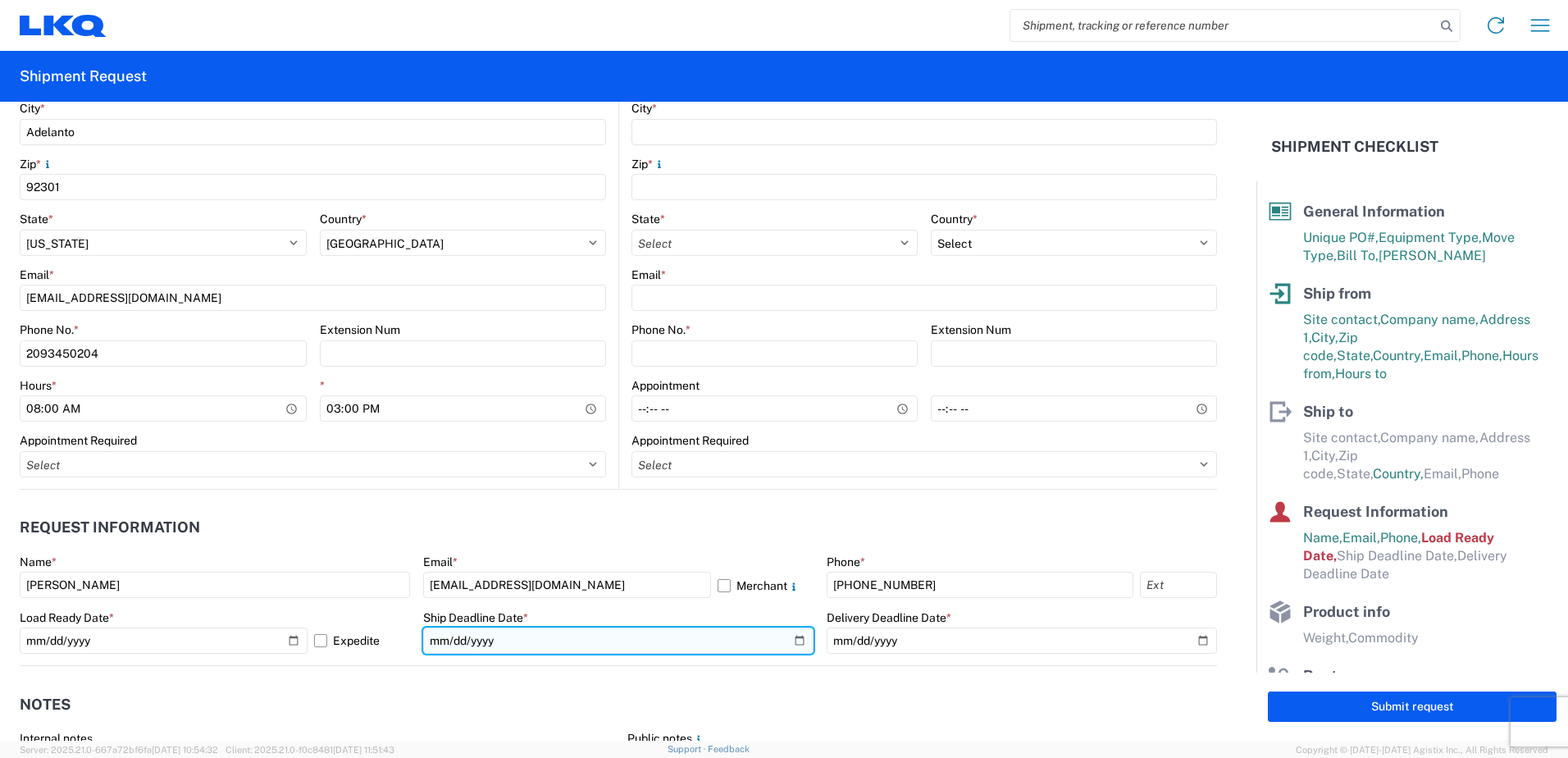
click at [788, 639] on input "date" at bounding box center [618, 641] width 391 height 26
click at [797, 636] on input "2025-10-14" at bounding box center [618, 641] width 391 height 26
type input "2025-10-15"
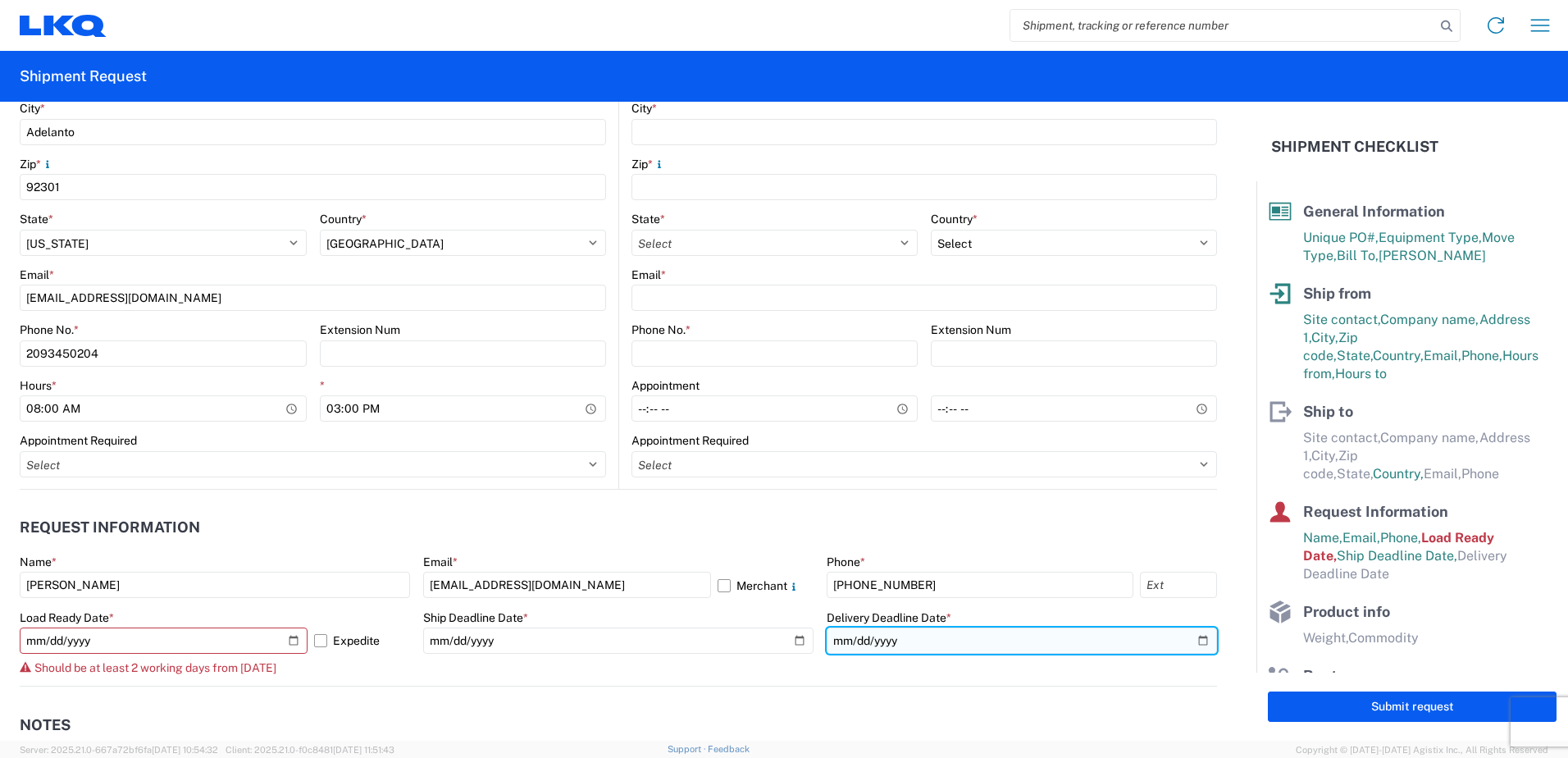
click at [1187, 641] on input "date" at bounding box center [1022, 641] width 391 height 26
type input "2025-10-20"
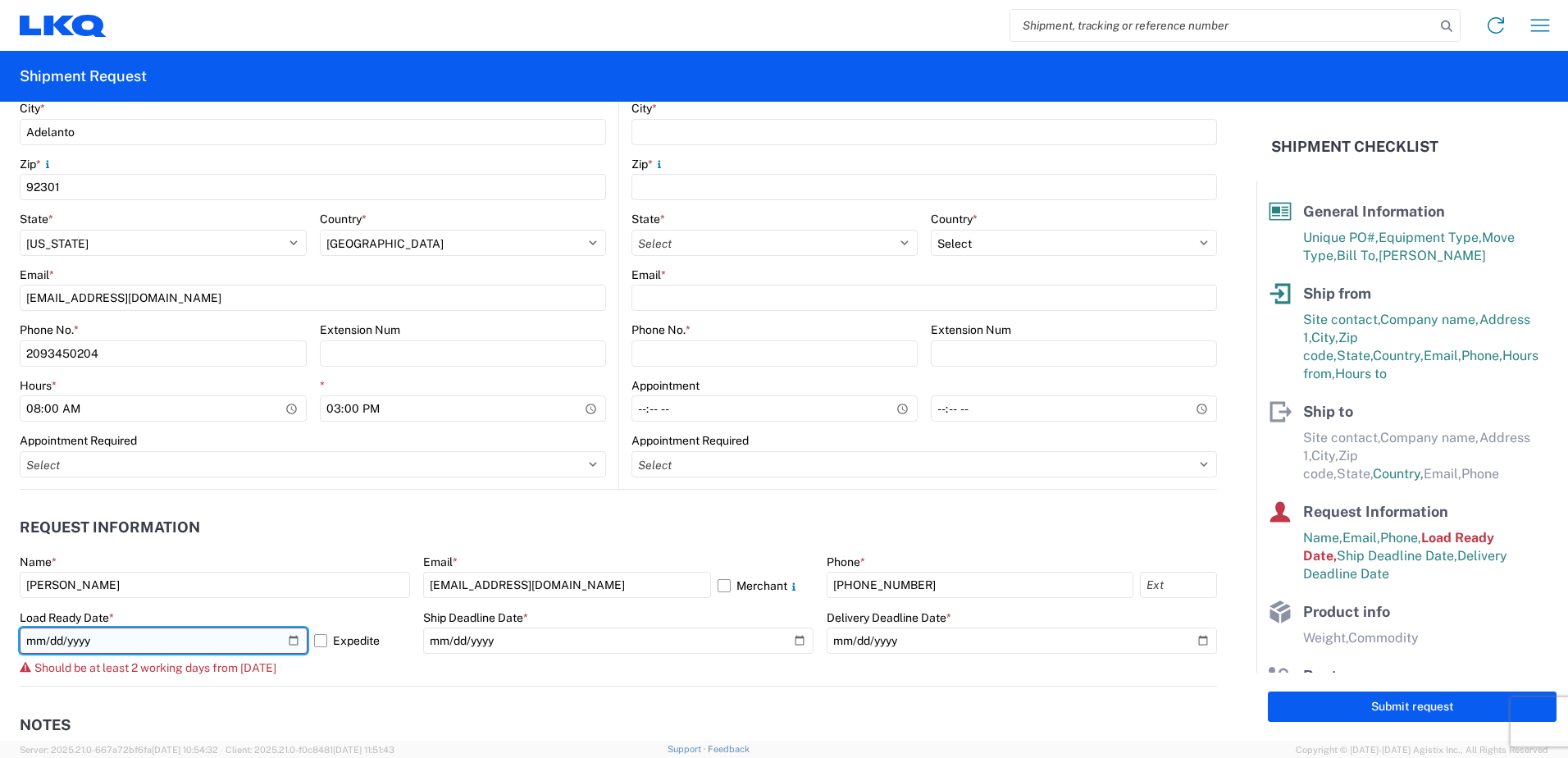
click at [293, 638] on input "2025-10-14" at bounding box center [163, 641] width 288 height 26
type input "2025-10-15"
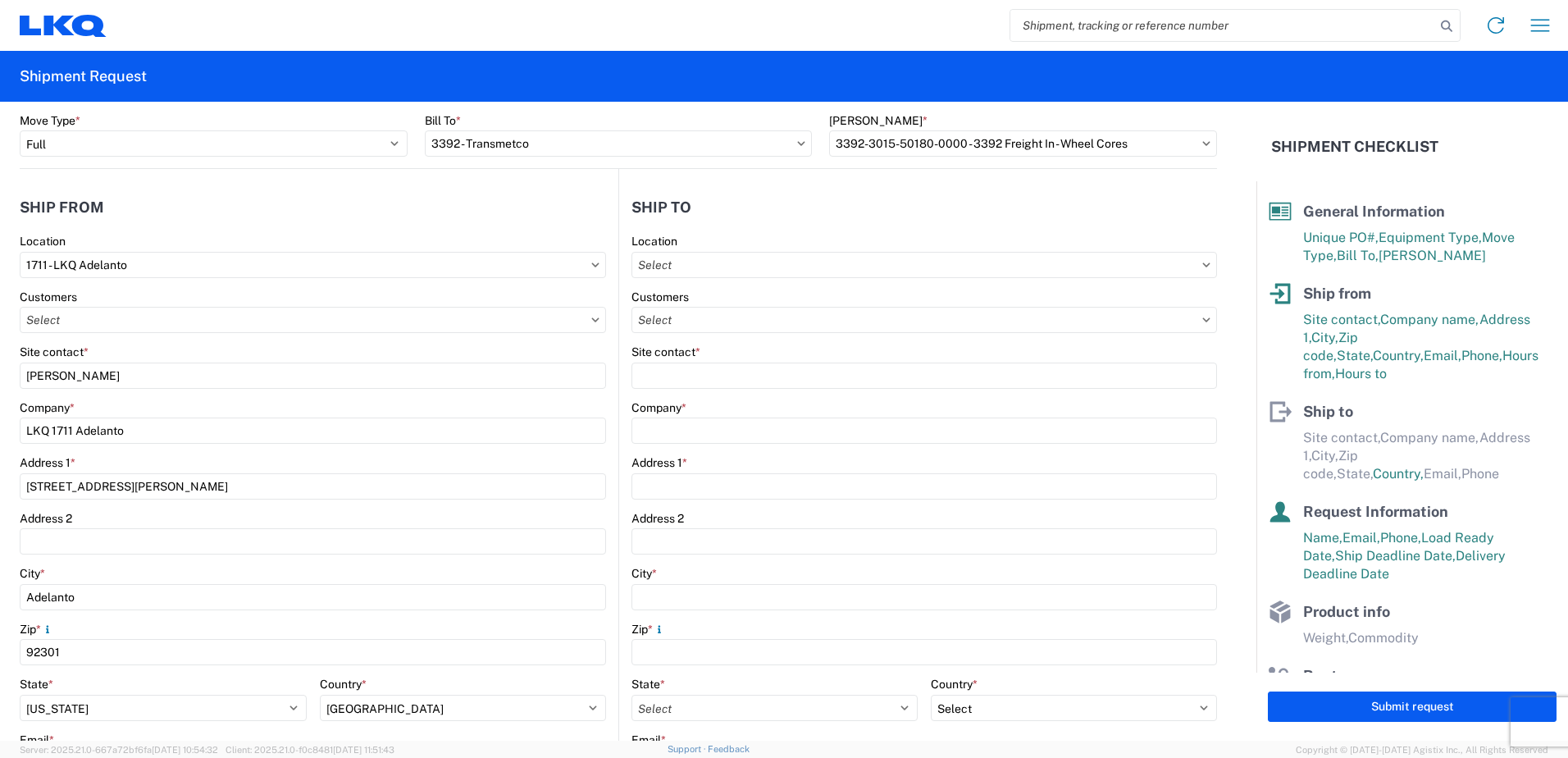
scroll to position [82, 0]
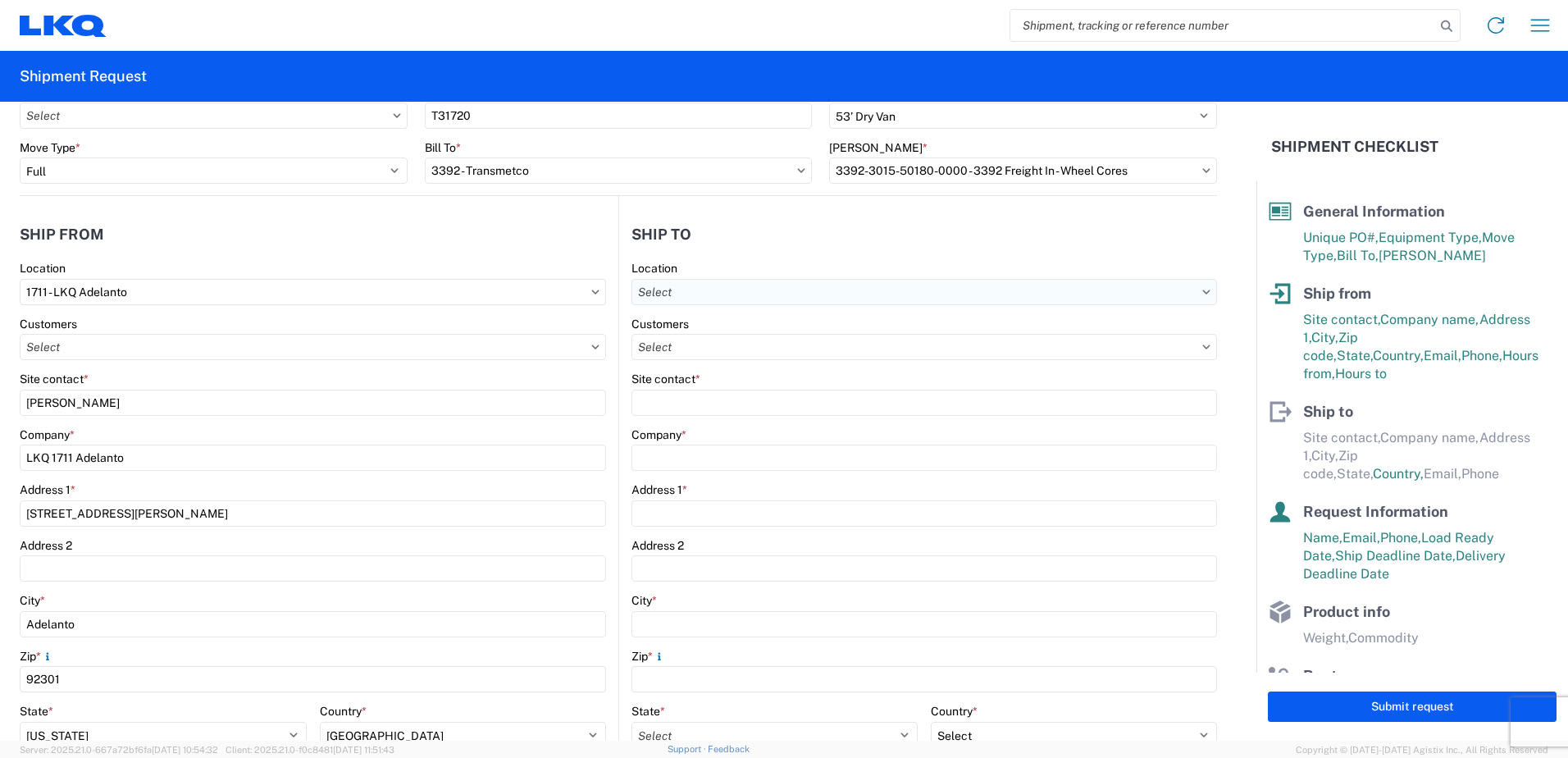
click at [896, 292] on input "text" at bounding box center [924, 291] width 585 height 26
type input "3392"
click at [727, 366] on div "3392 - Transmetco" at bounding box center [774, 365] width 287 height 26
type input "3392 - Transmetco"
type input "LKQ Corporation"
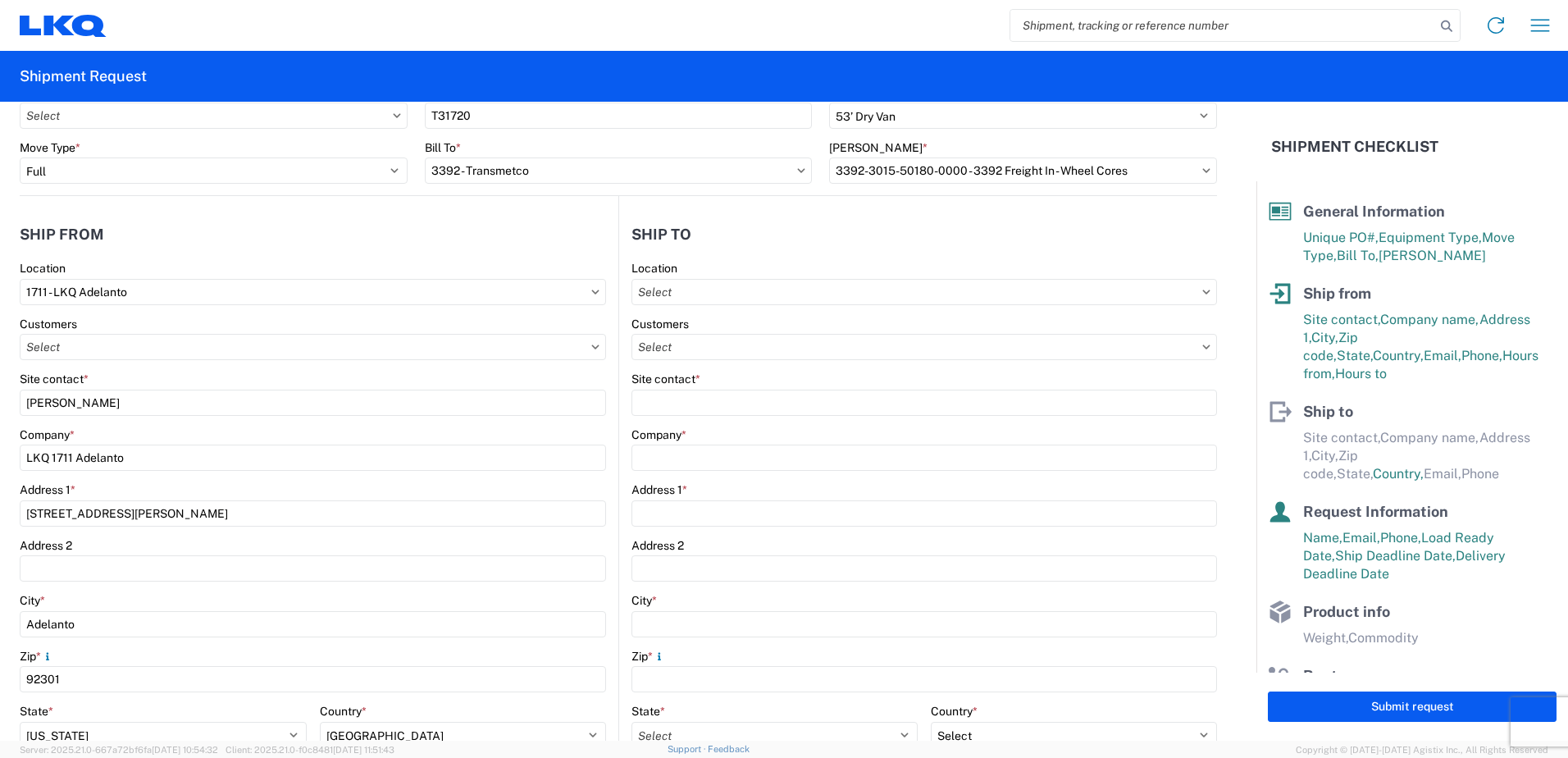
type input "1750 Riverfork Dr"
type input "Huntington"
type input "46750"
select select "US"
type input "260-355-0089"
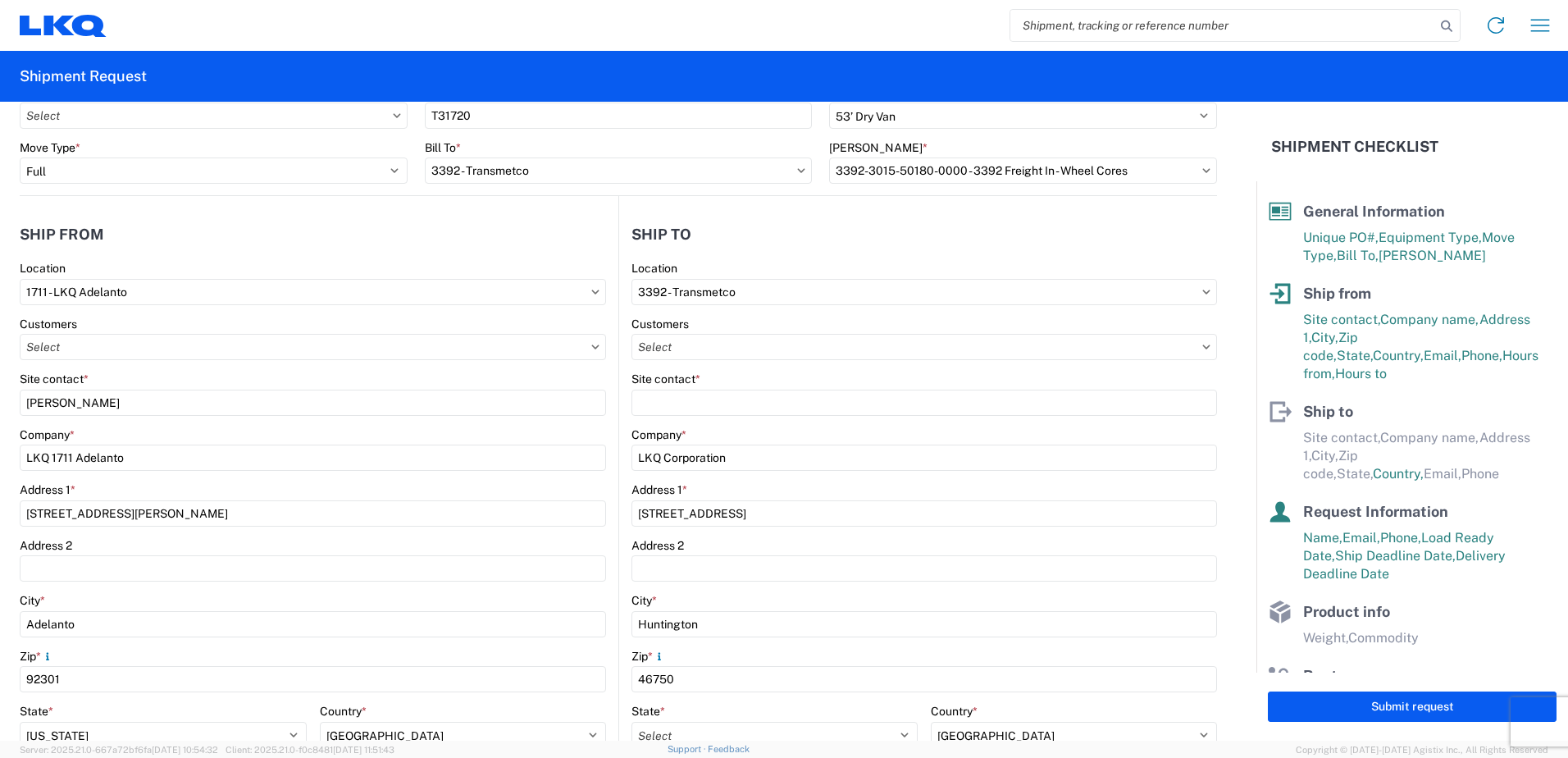
select select
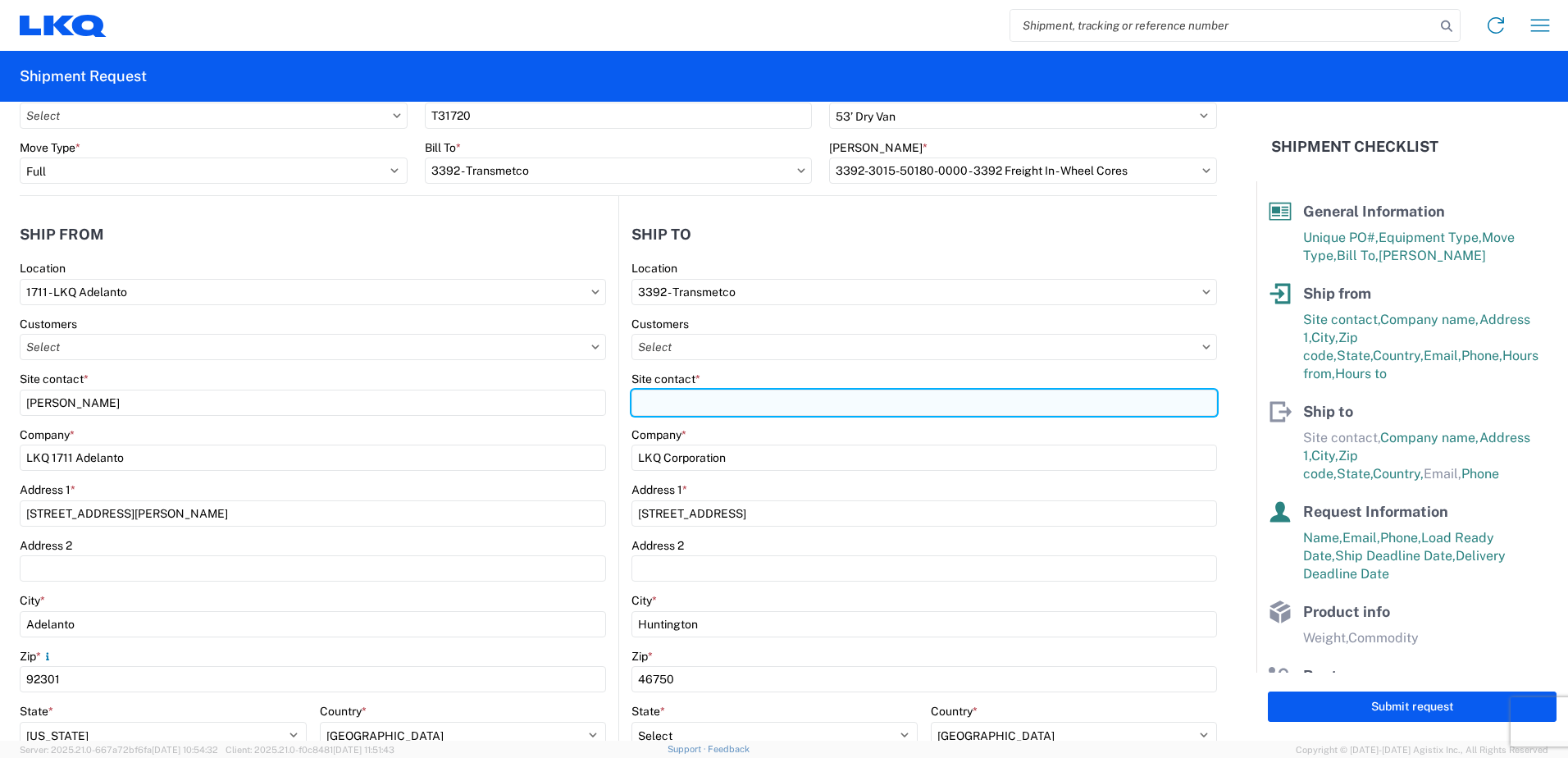
click at [740, 397] on input "Site contact *" at bounding box center [924, 403] width 585 height 26
type input "William Haney"
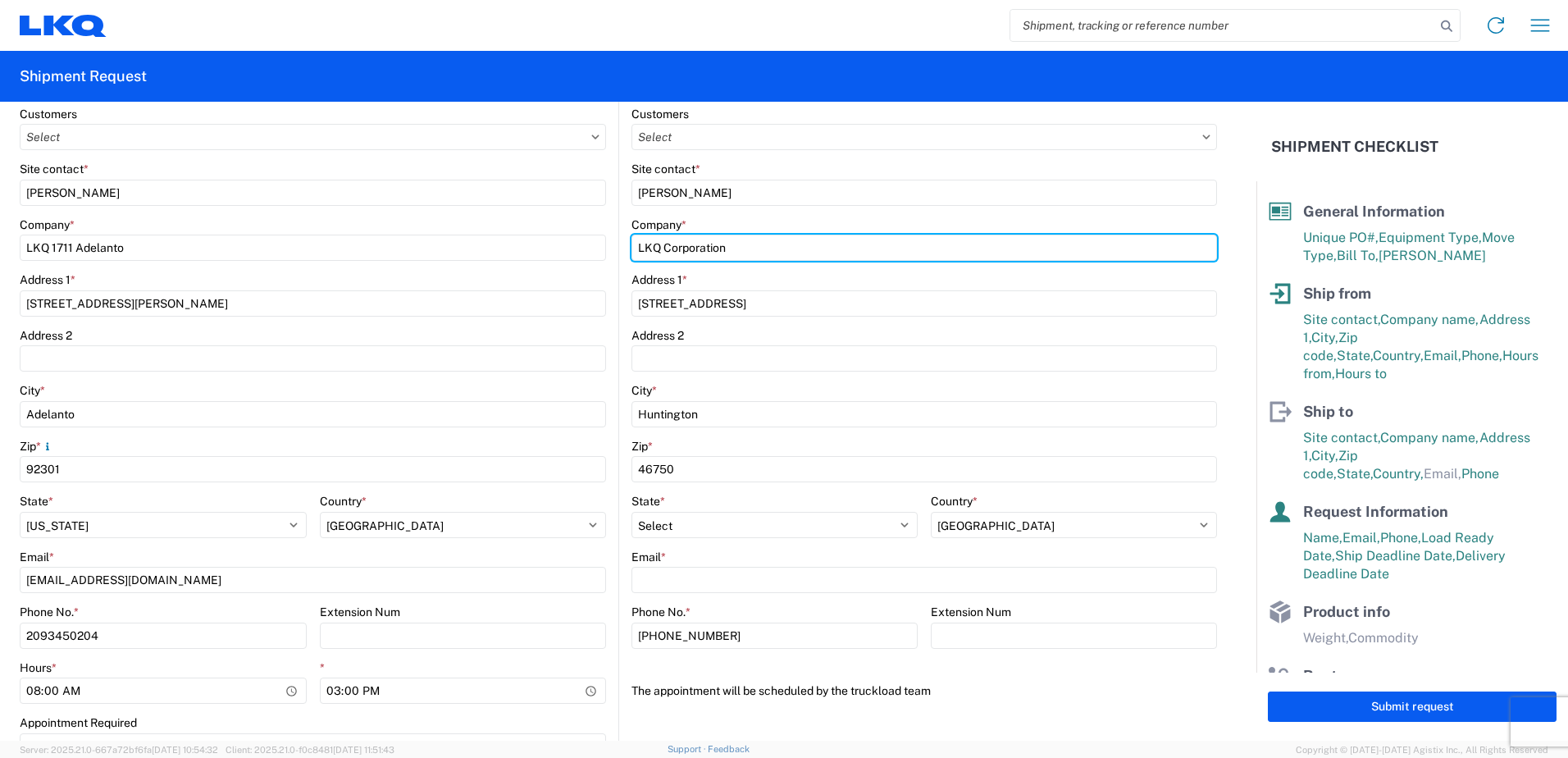
scroll to position [328, 0]
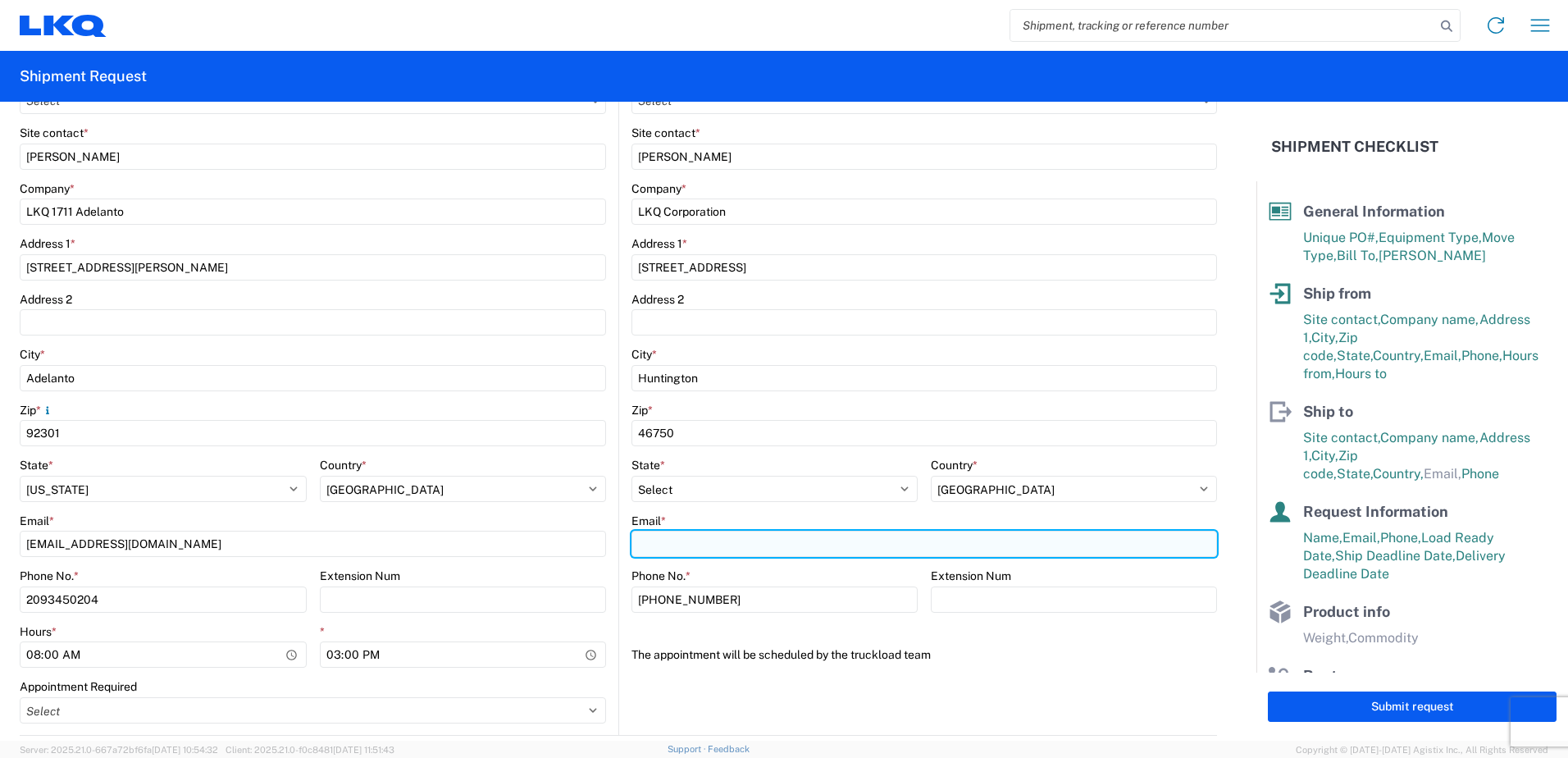
click at [730, 553] on input "Email *" at bounding box center [924, 544] width 585 height 26
type input "hxwilliam@lkqcorp.com"
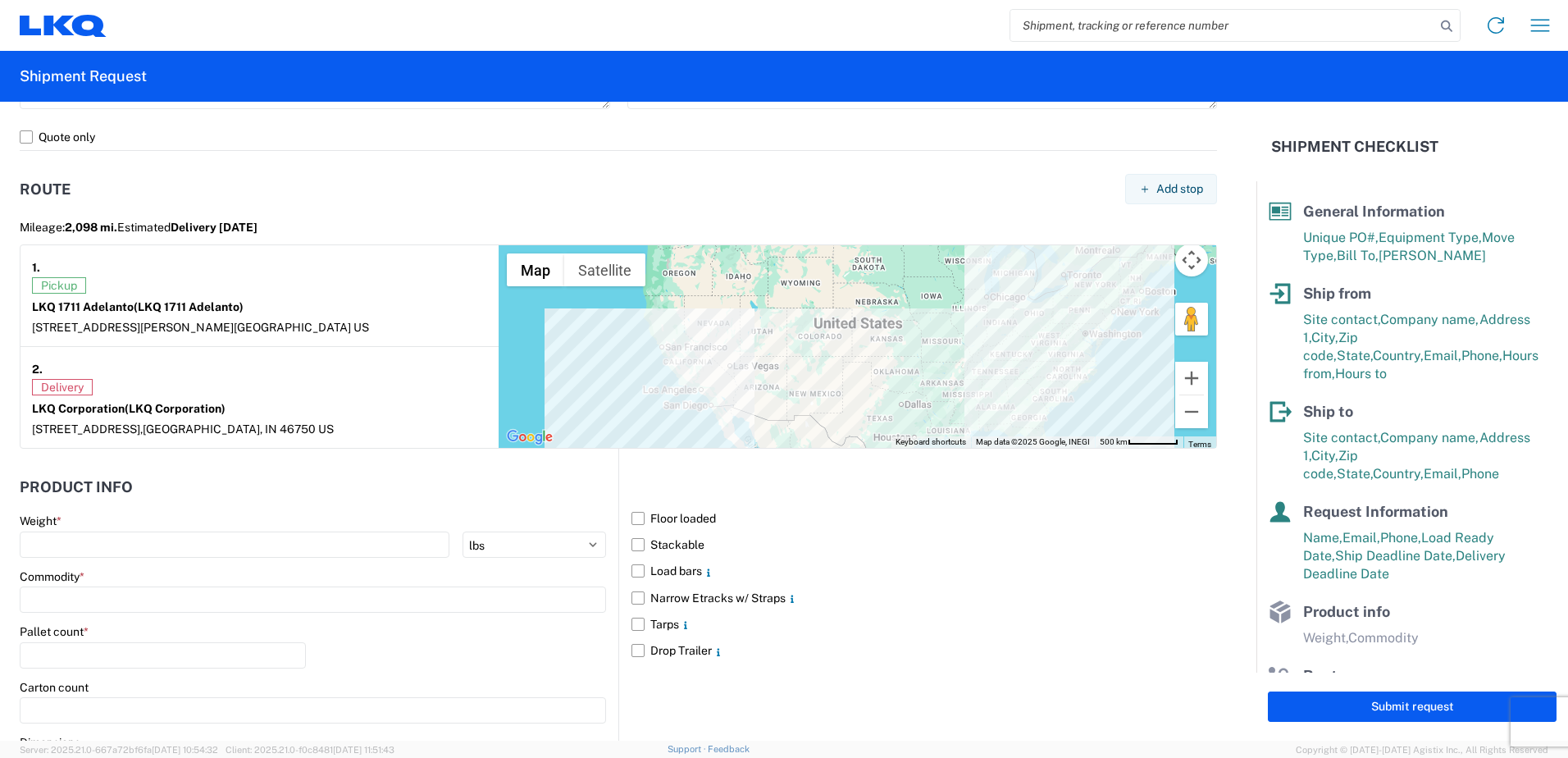
scroll to position [1427, 0]
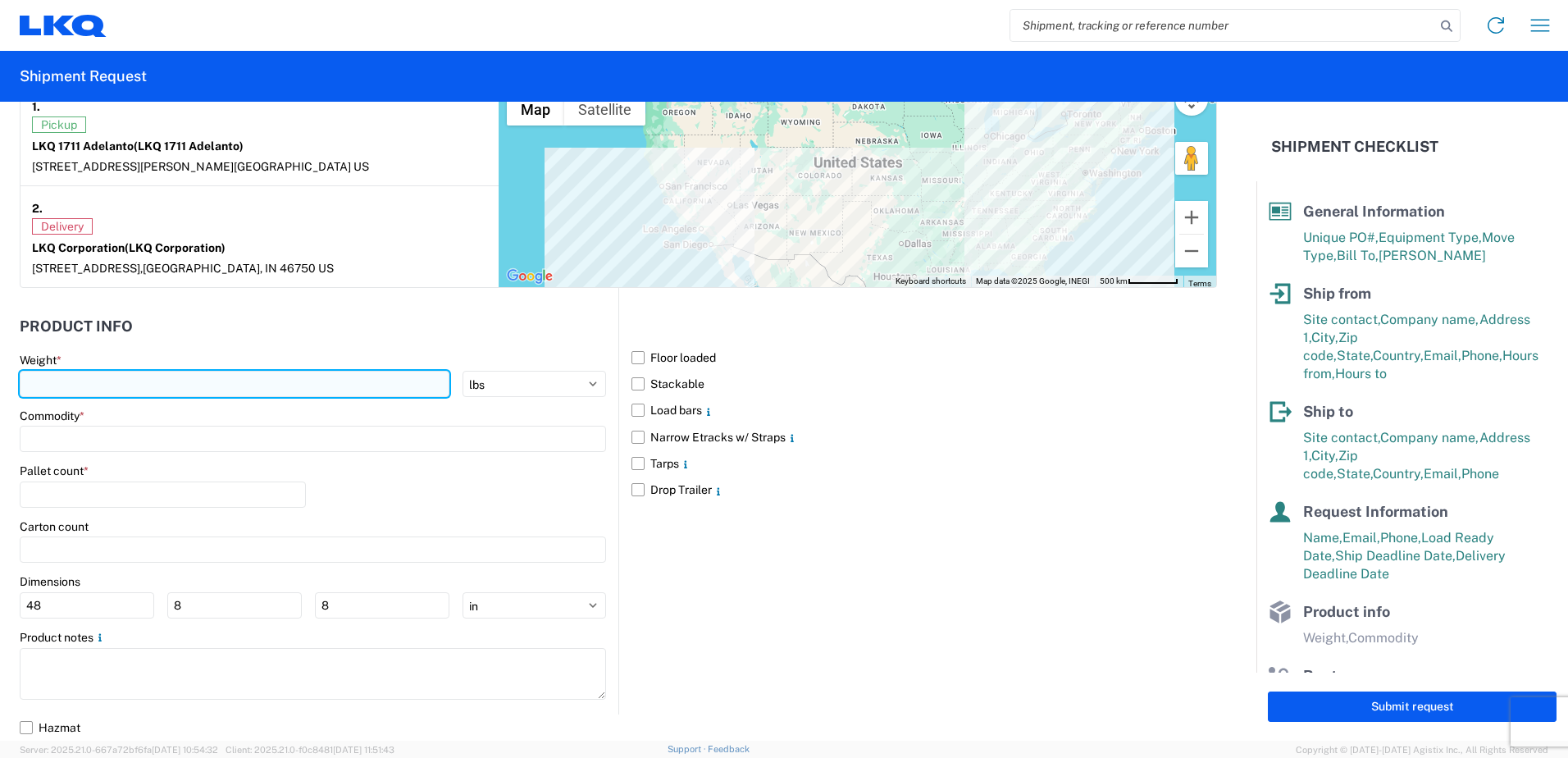
click at [222, 387] on input "number" at bounding box center [234, 383] width 430 height 26
type input "40000"
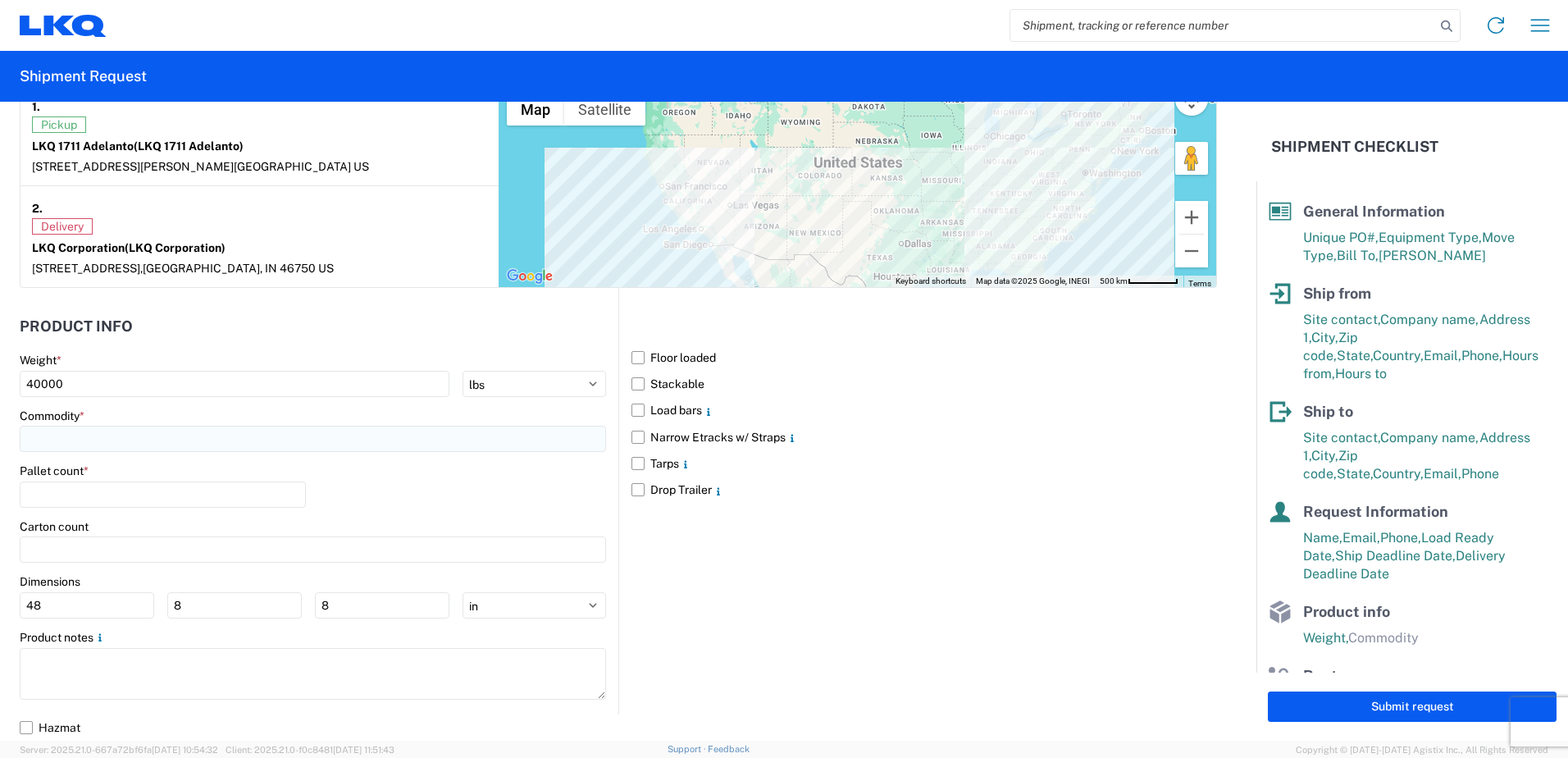
click at [200, 449] on input at bounding box center [313, 438] width 586 height 26
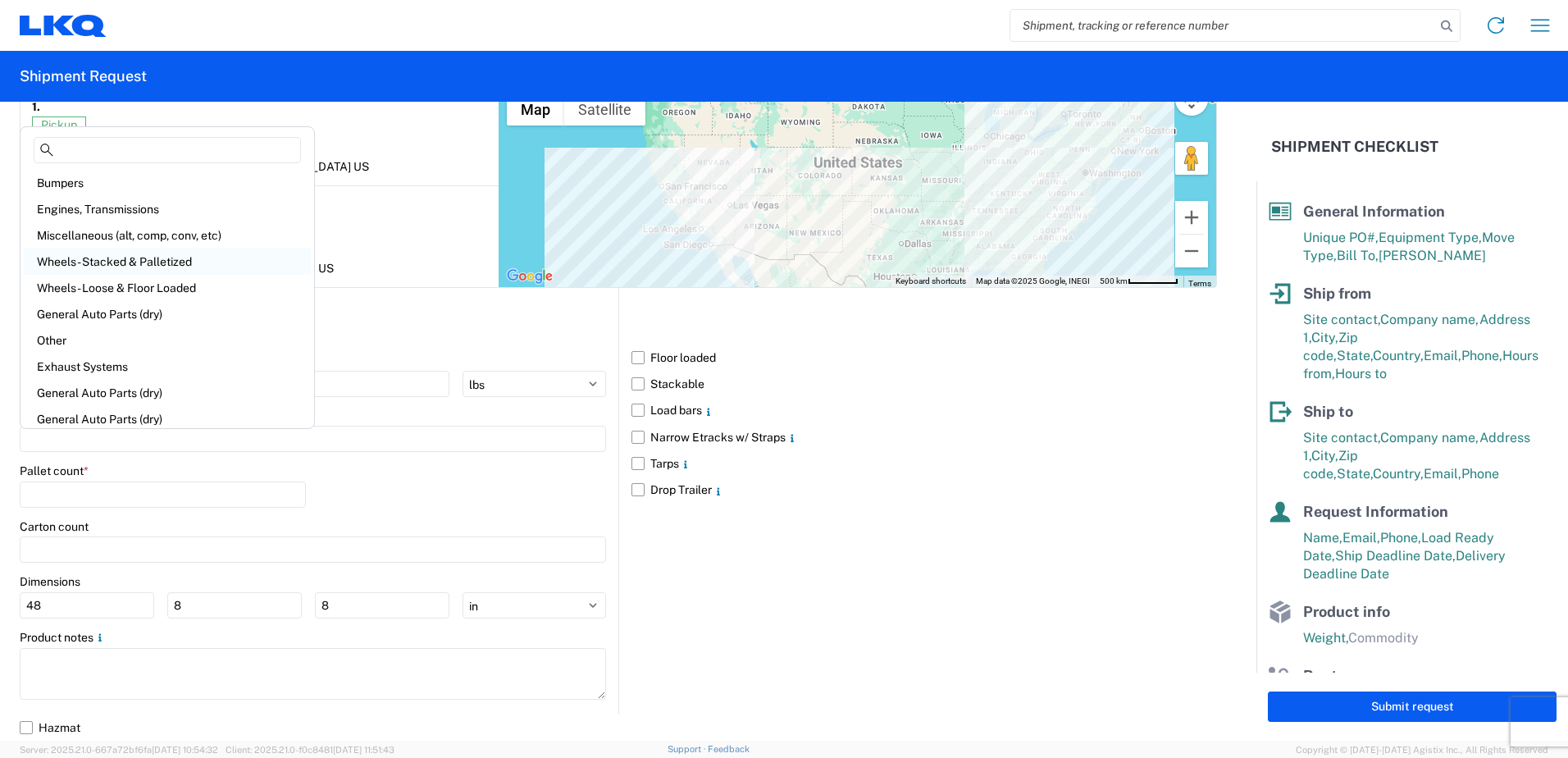
click at [179, 263] on div "Wheels - Stacked & Palletized" at bounding box center [167, 262] width 287 height 26
type input "Wheels - Stacked & Palletized"
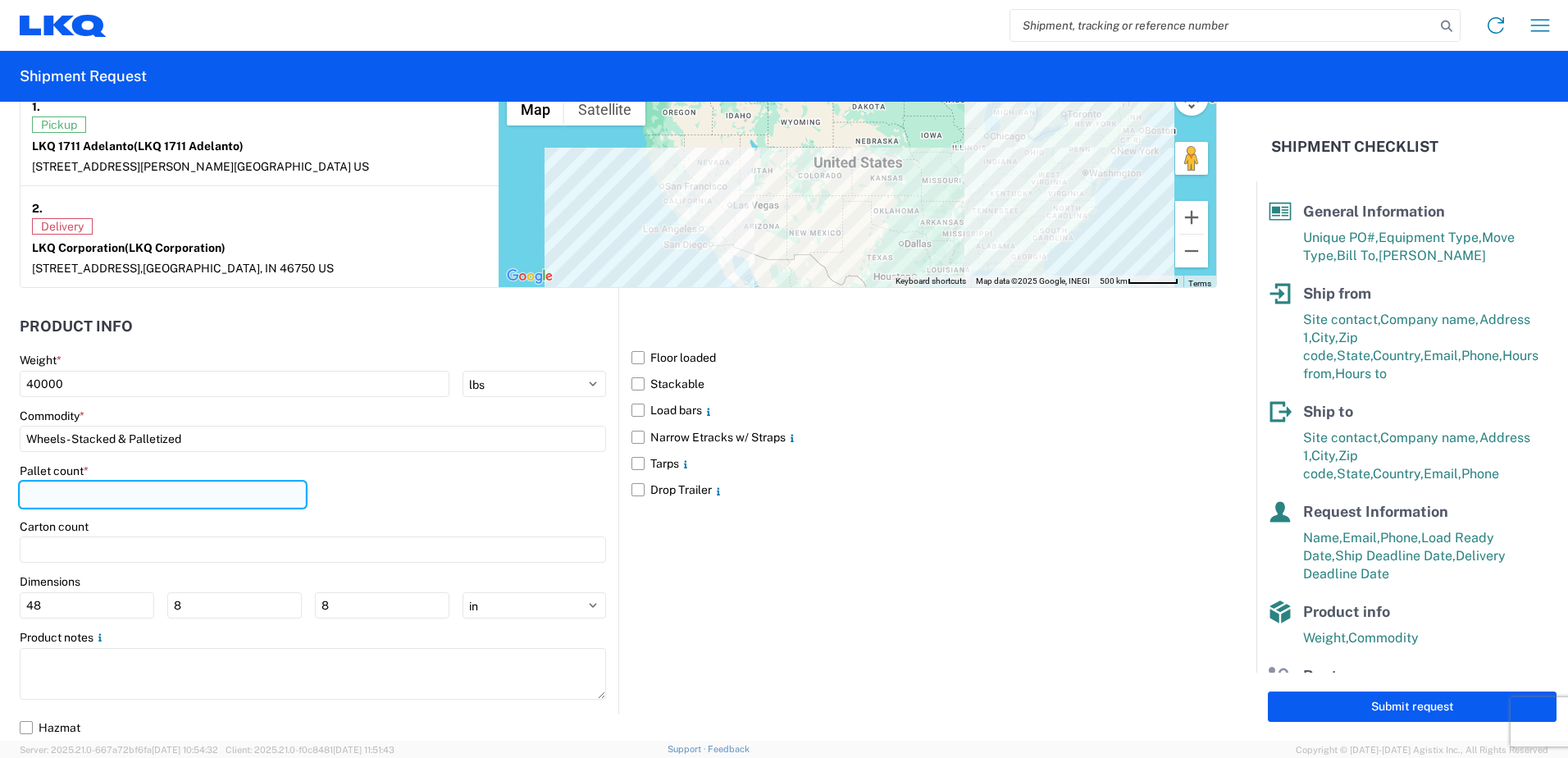
click at [189, 497] on input "number" at bounding box center [162, 495] width 286 height 26
type input "44"
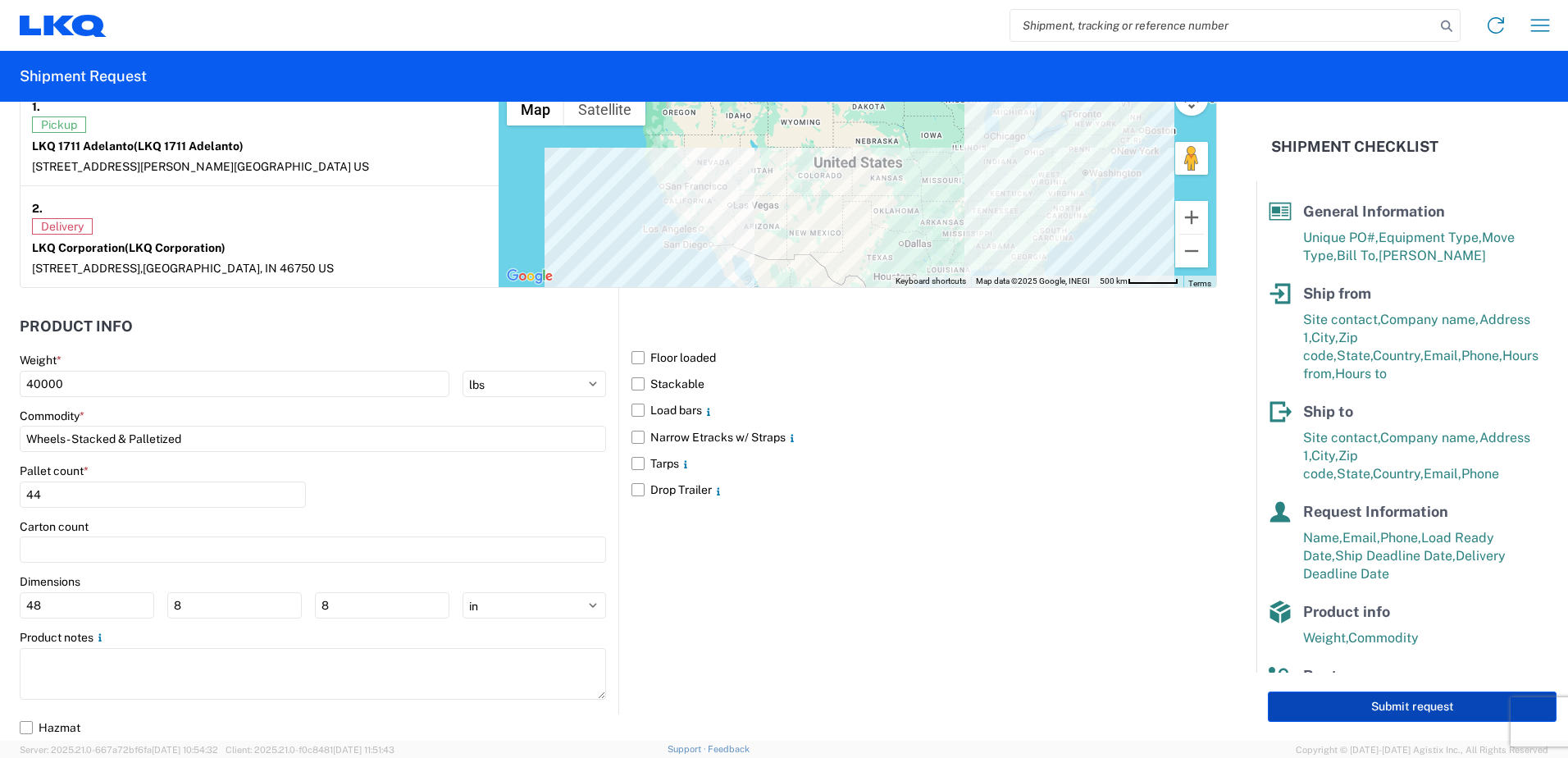
click at [1401, 709] on button "Submit request" at bounding box center [1413, 707] width 289 height 31
